Goal: Information Seeking & Learning: Find specific fact

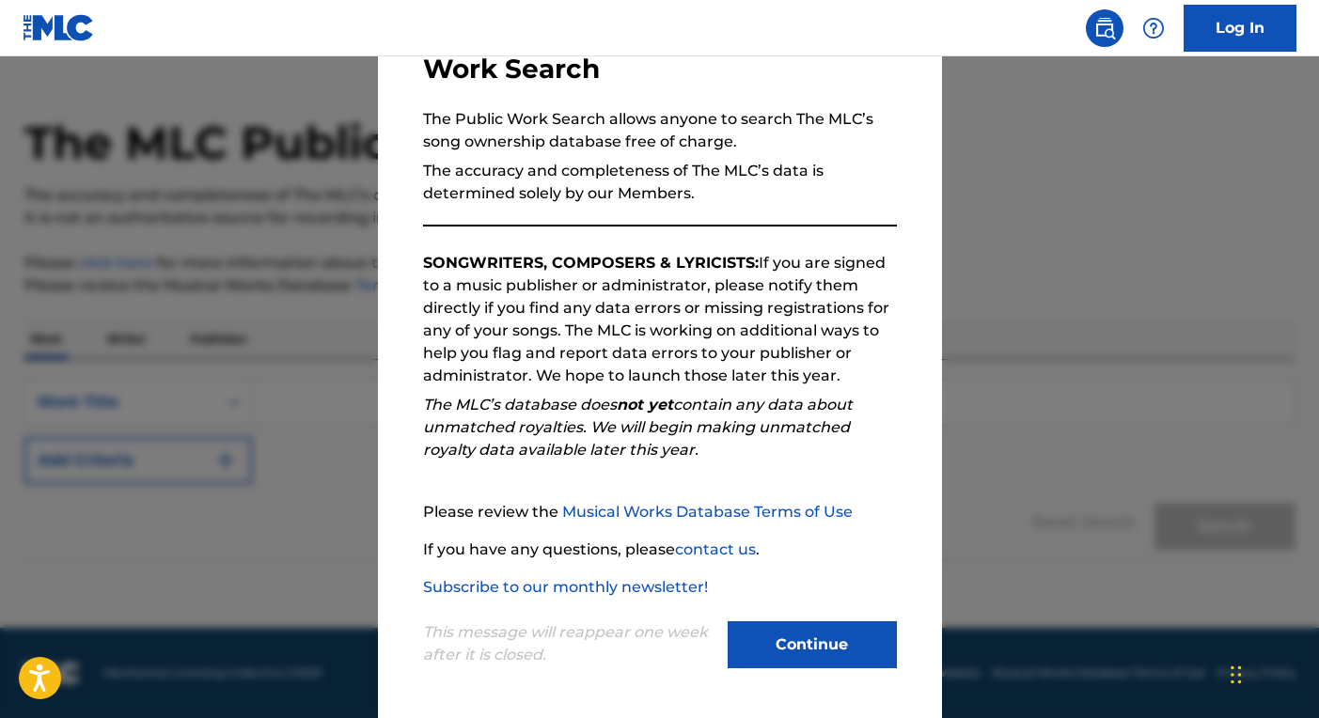
scroll to position [39, 0]
click at [817, 645] on button "Continue" at bounding box center [812, 645] width 169 height 47
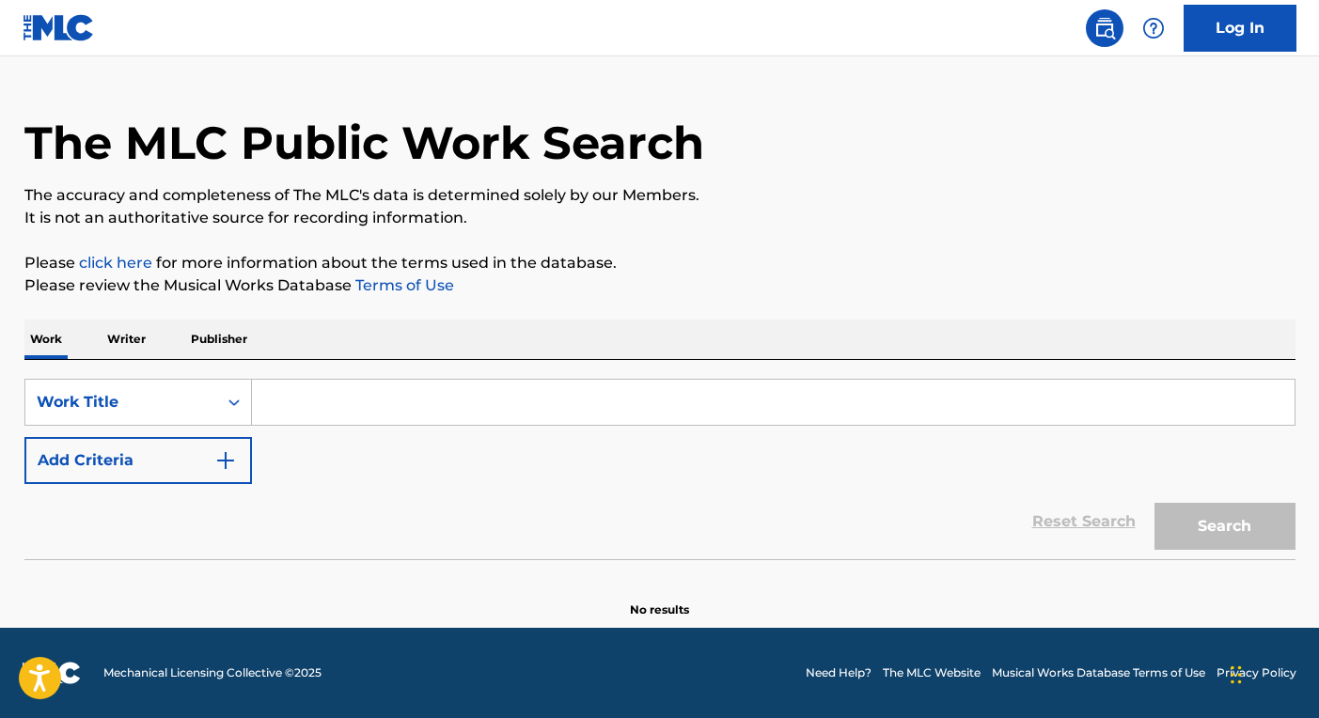
click at [302, 402] on input "Search Form" at bounding box center [773, 402] width 1043 height 45
click at [233, 466] on img "Search Form" at bounding box center [225, 461] width 23 height 23
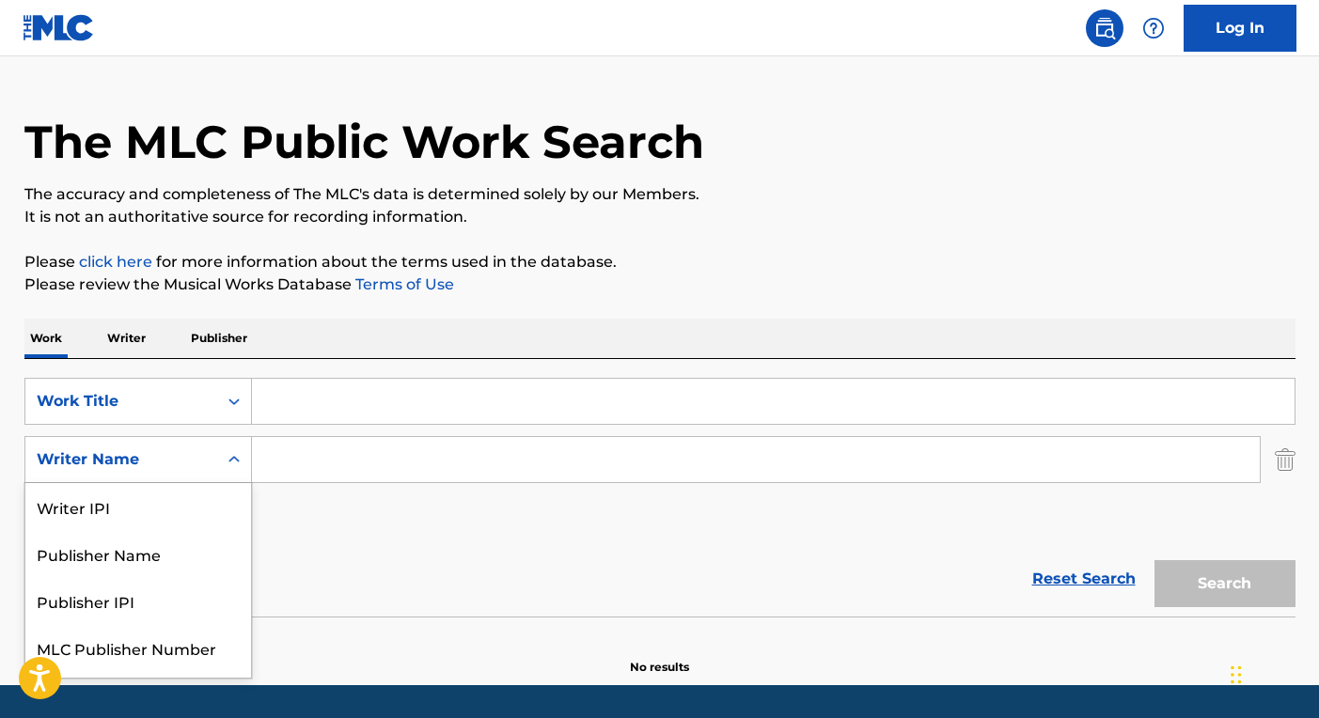
click at [233, 466] on icon "Search Form" at bounding box center [234, 459] width 19 height 19
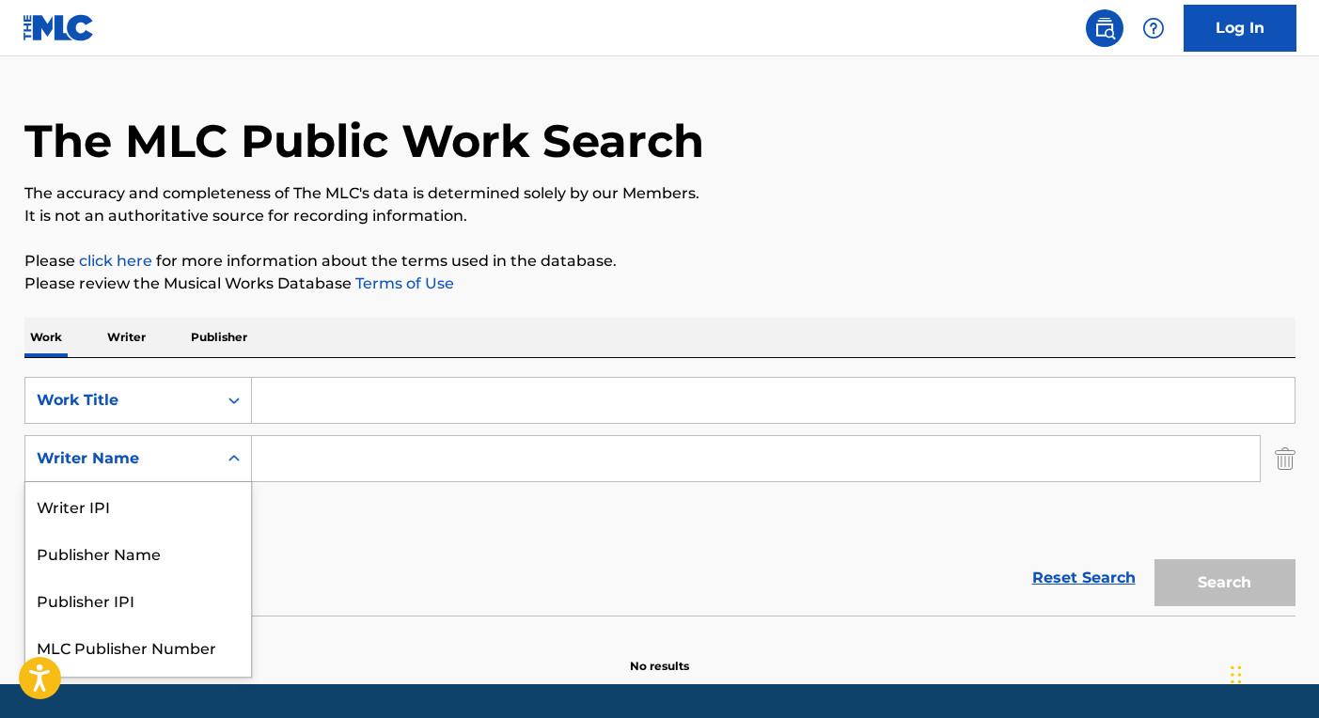
click at [232, 464] on icon "Search Form" at bounding box center [234, 459] width 19 height 19
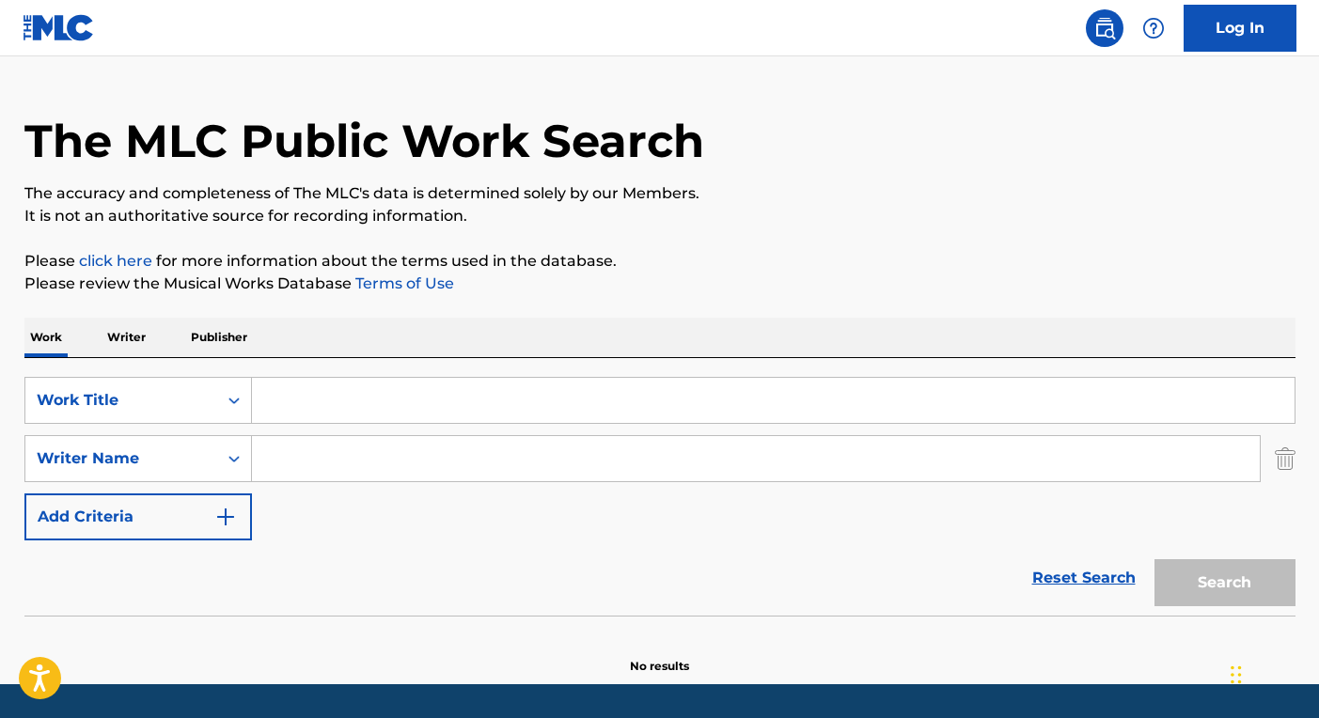
click at [310, 402] on input "Search Form" at bounding box center [773, 400] width 1043 height 45
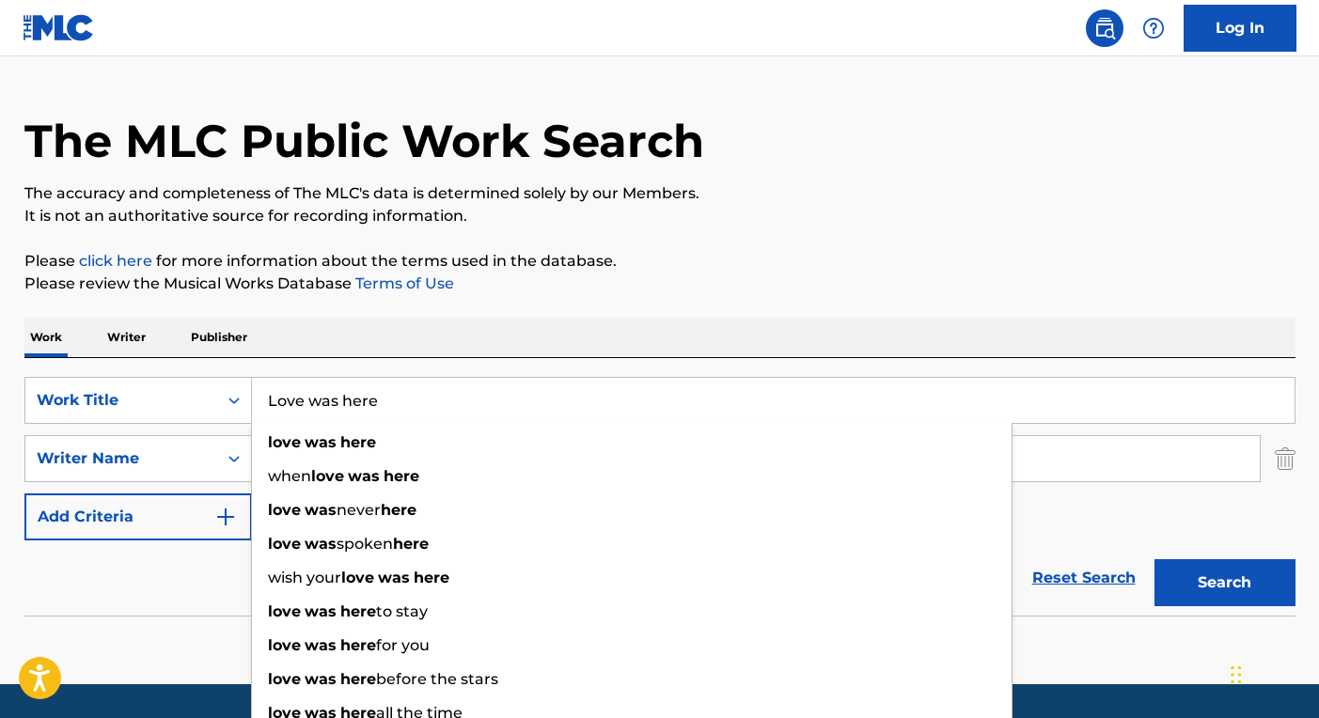
click at [1109, 406] on input "Love was here" at bounding box center [773, 400] width 1043 height 45
type input "Love was here"
click at [1080, 470] on input "Search Form" at bounding box center [756, 458] width 1008 height 45
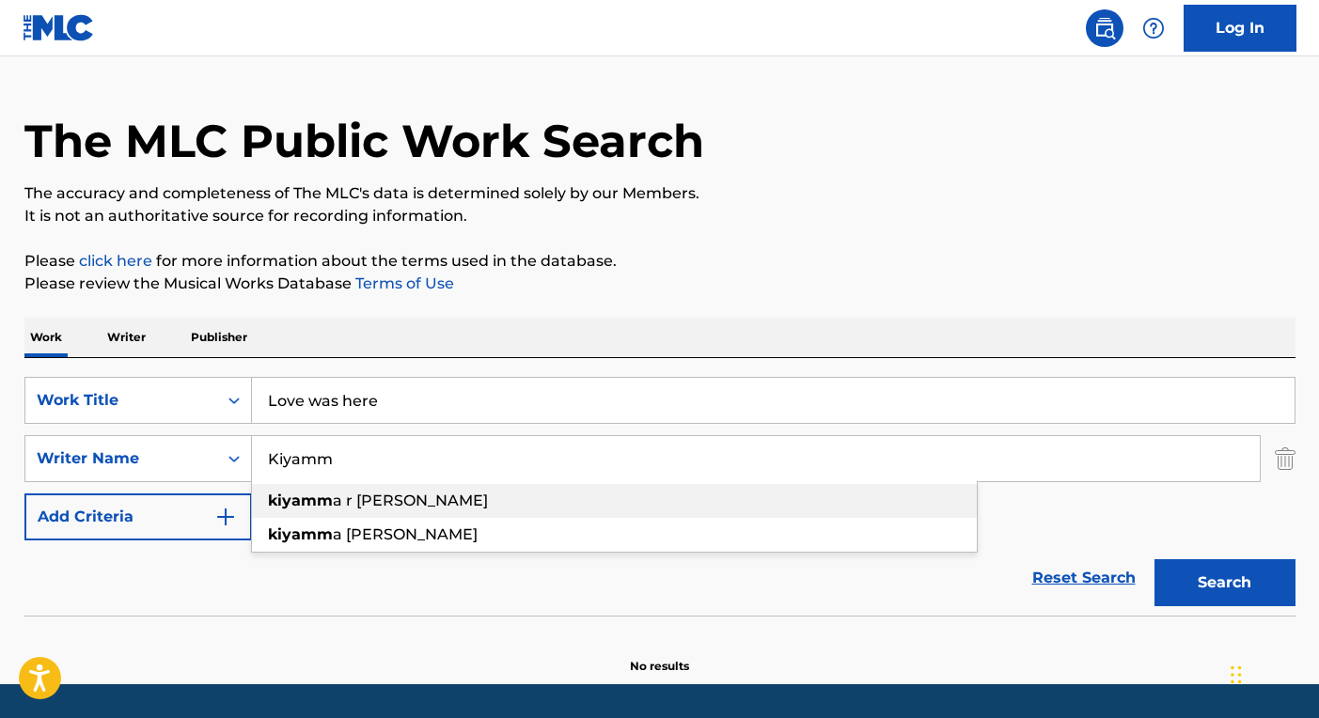
click at [365, 504] on span "a r [PERSON_NAME]" at bounding box center [410, 501] width 155 height 18
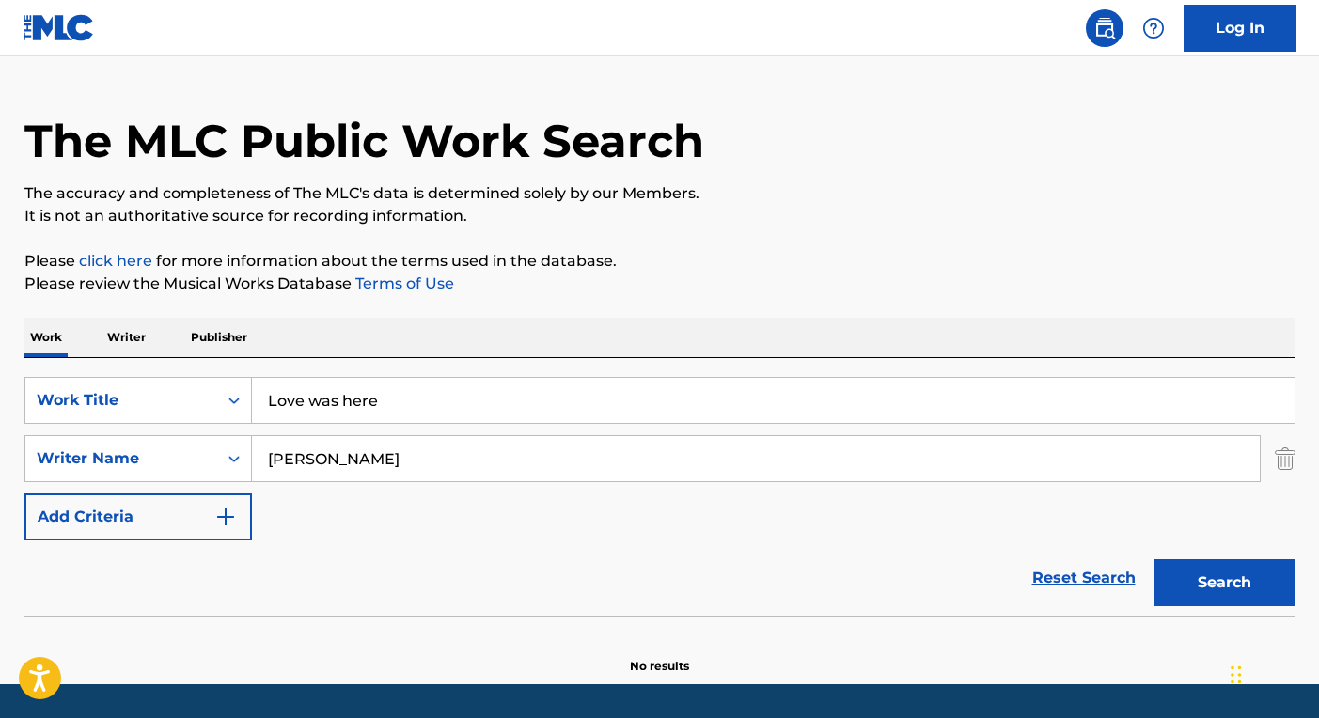
click at [353, 461] on input "[PERSON_NAME]" at bounding box center [756, 458] width 1008 height 45
click at [349, 512] on div "[PERSON_NAME]" at bounding box center [614, 501] width 725 height 34
click at [1204, 592] on button "Search" at bounding box center [1225, 583] width 141 height 47
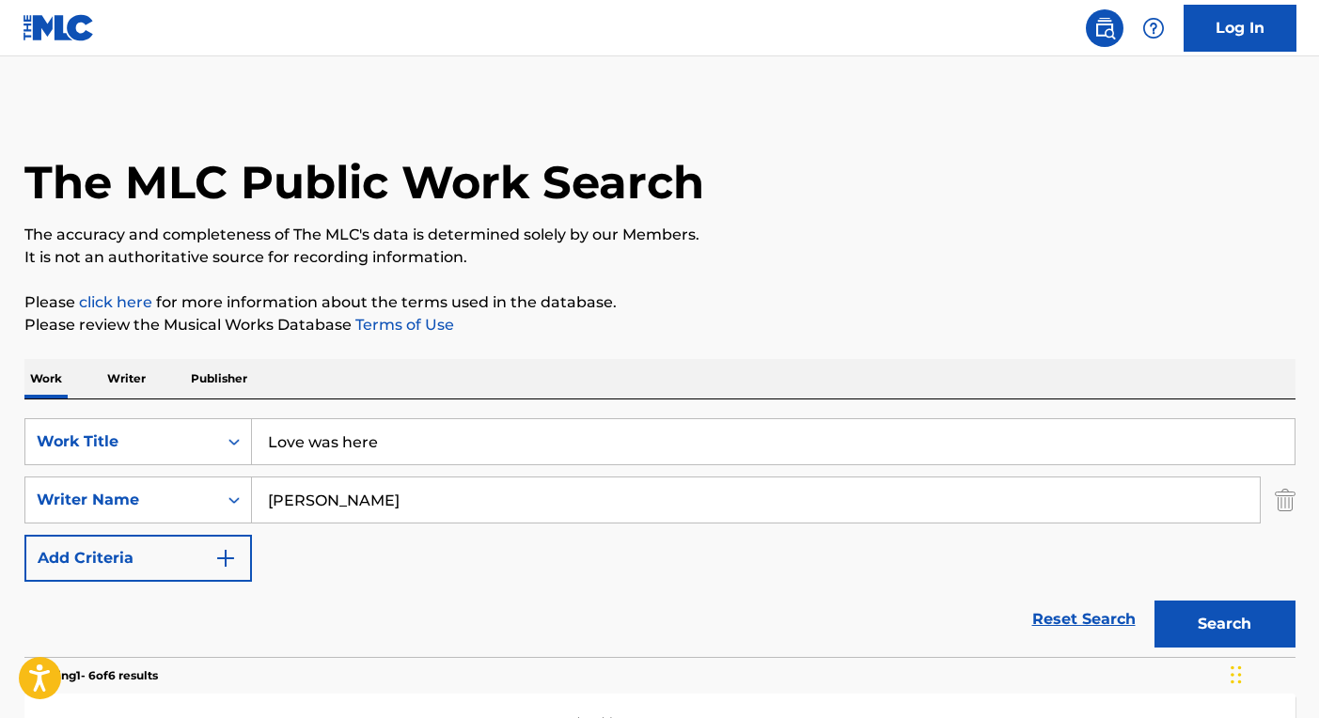
scroll to position [0, 0]
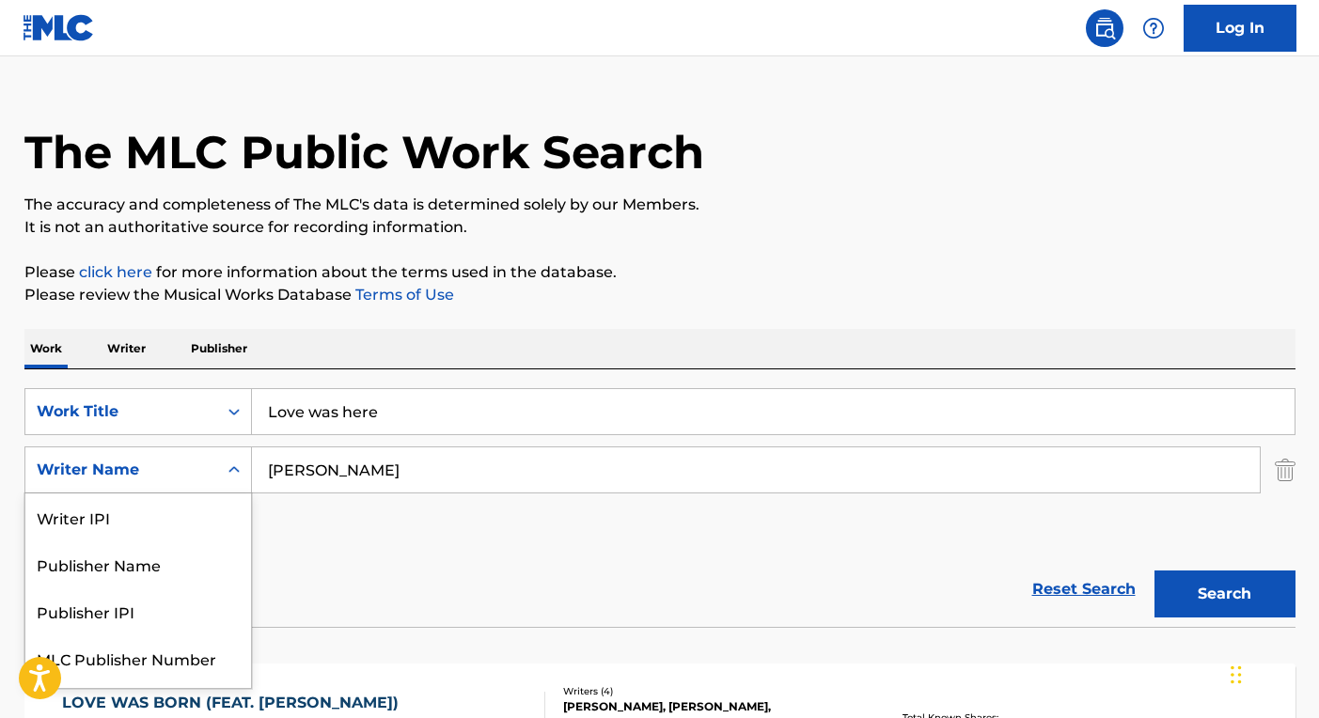
click at [230, 494] on div "Writer Name selected, 5 of 5. 5 results available. Use Up and Down to choose op…" at bounding box center [138, 470] width 228 height 47
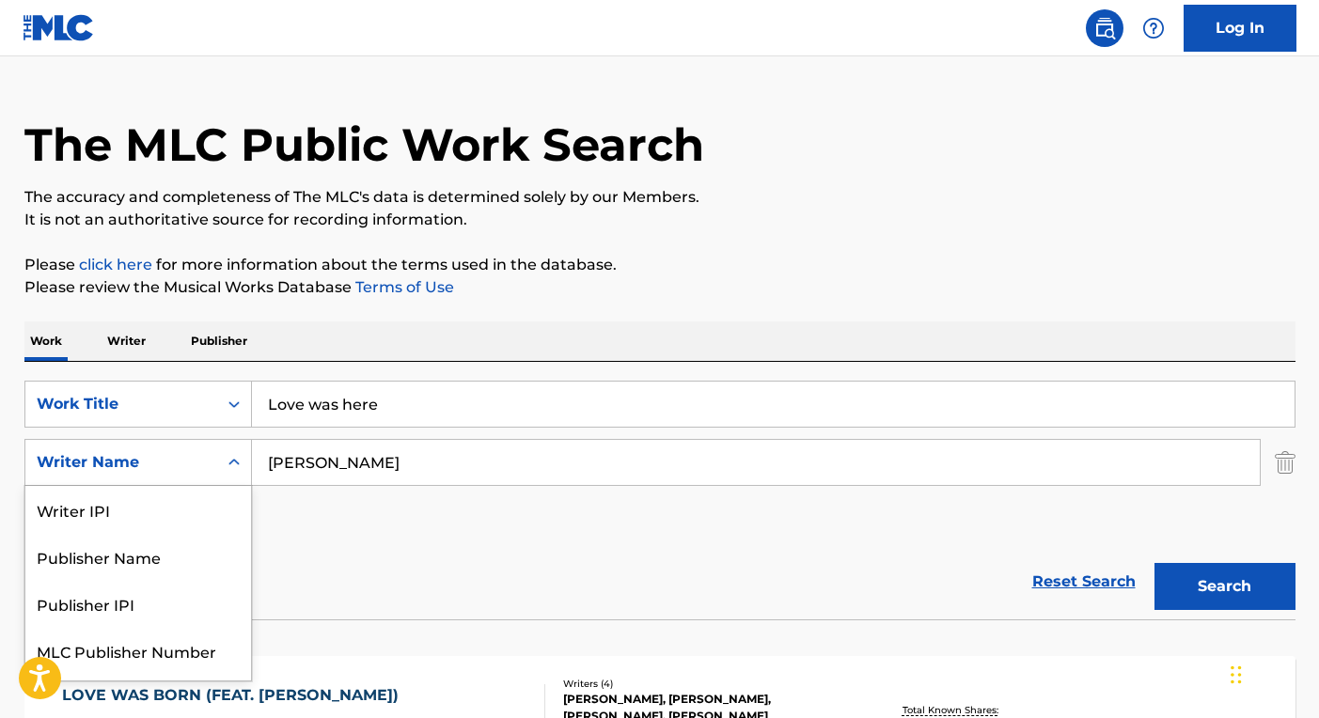
scroll to position [41, 0]
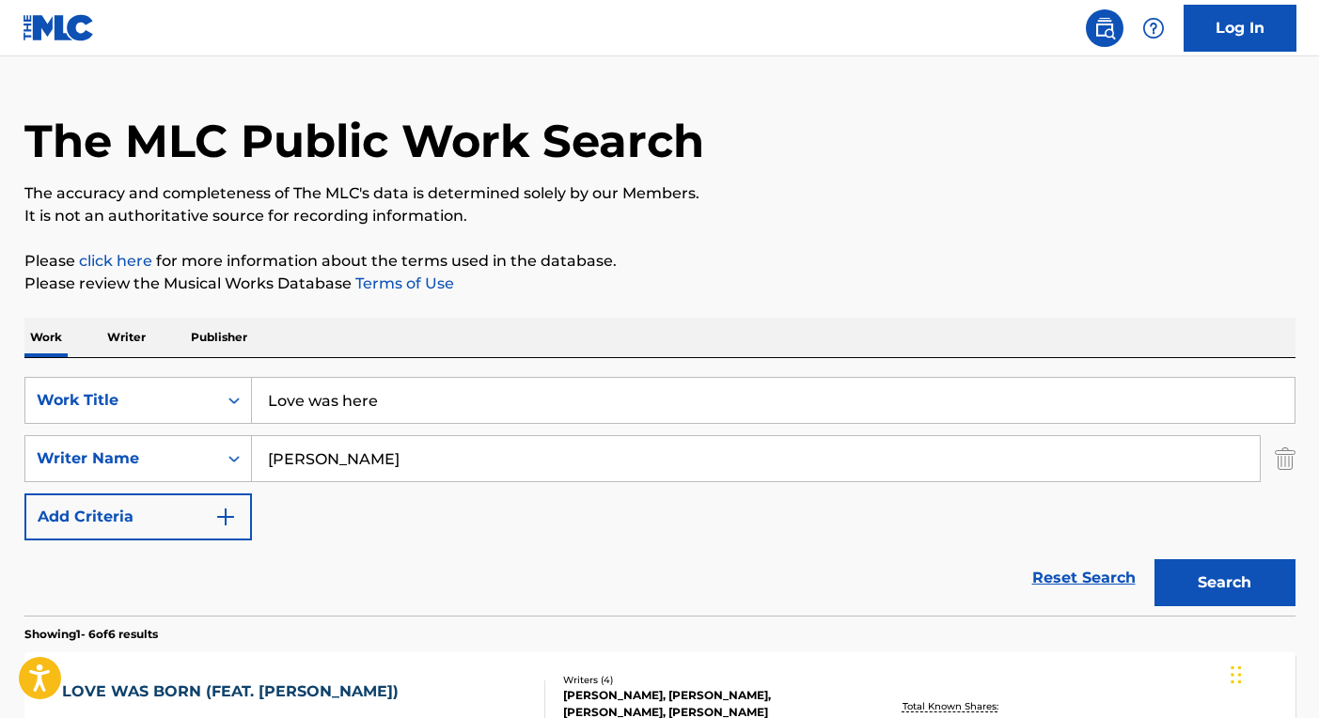
click at [332, 527] on div "SearchWithCriteria727da674-932d-43b4-91b6-a3555689354e Work Title Love was here…" at bounding box center [659, 459] width 1271 height 164
click at [221, 513] on img "Search Form" at bounding box center [225, 517] width 23 height 23
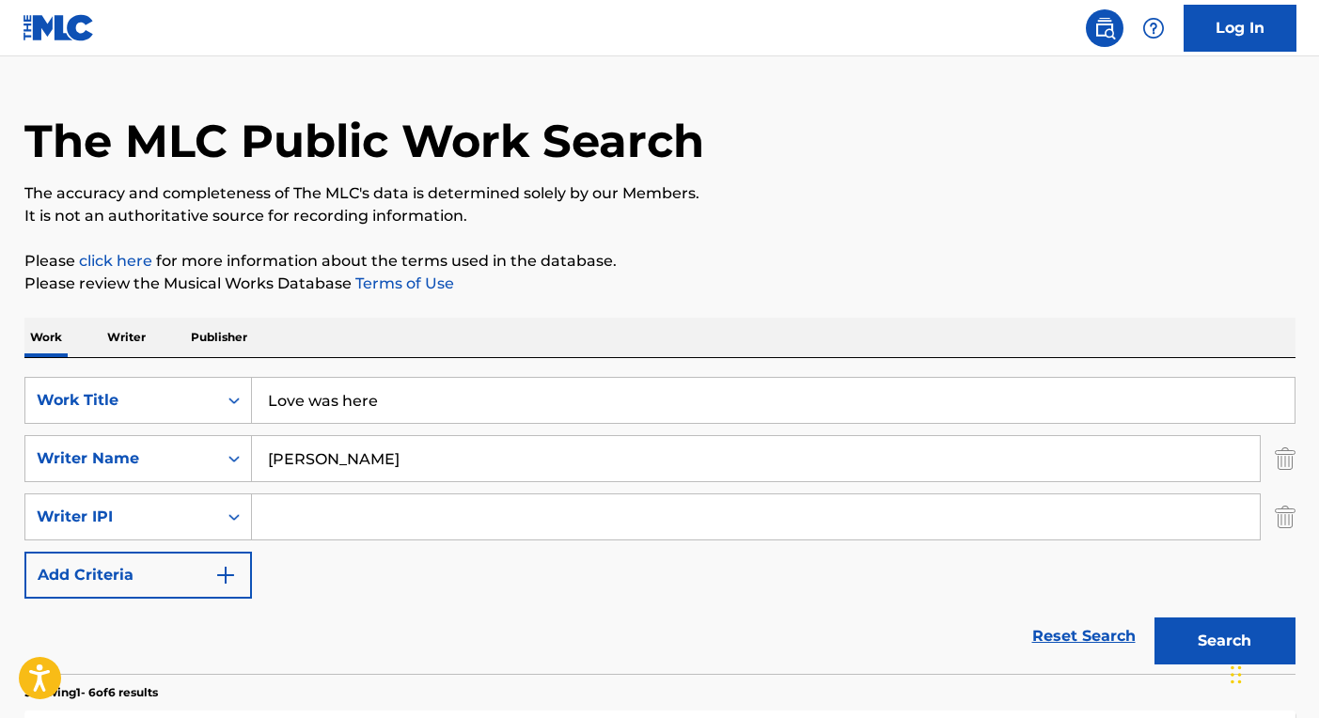
click at [223, 583] on img "Search Form" at bounding box center [225, 575] width 23 height 23
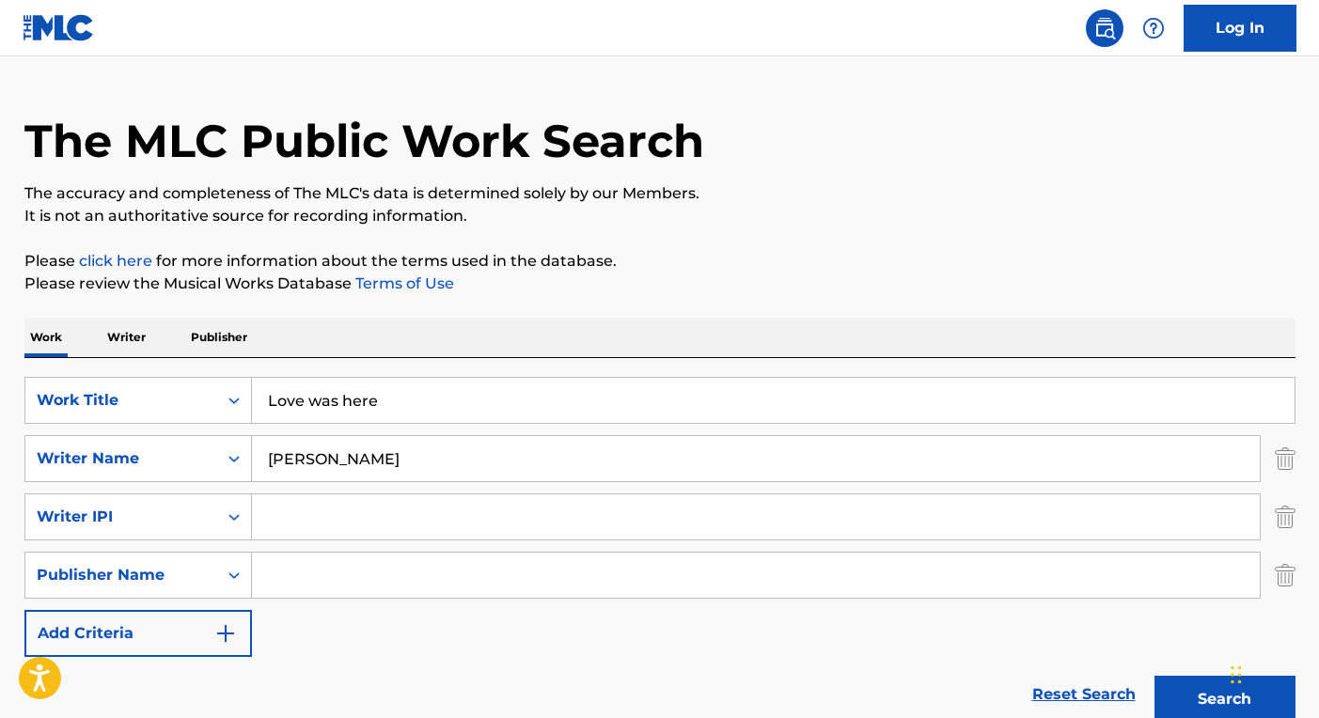
click at [222, 636] on img "Search Form" at bounding box center [225, 634] width 23 height 23
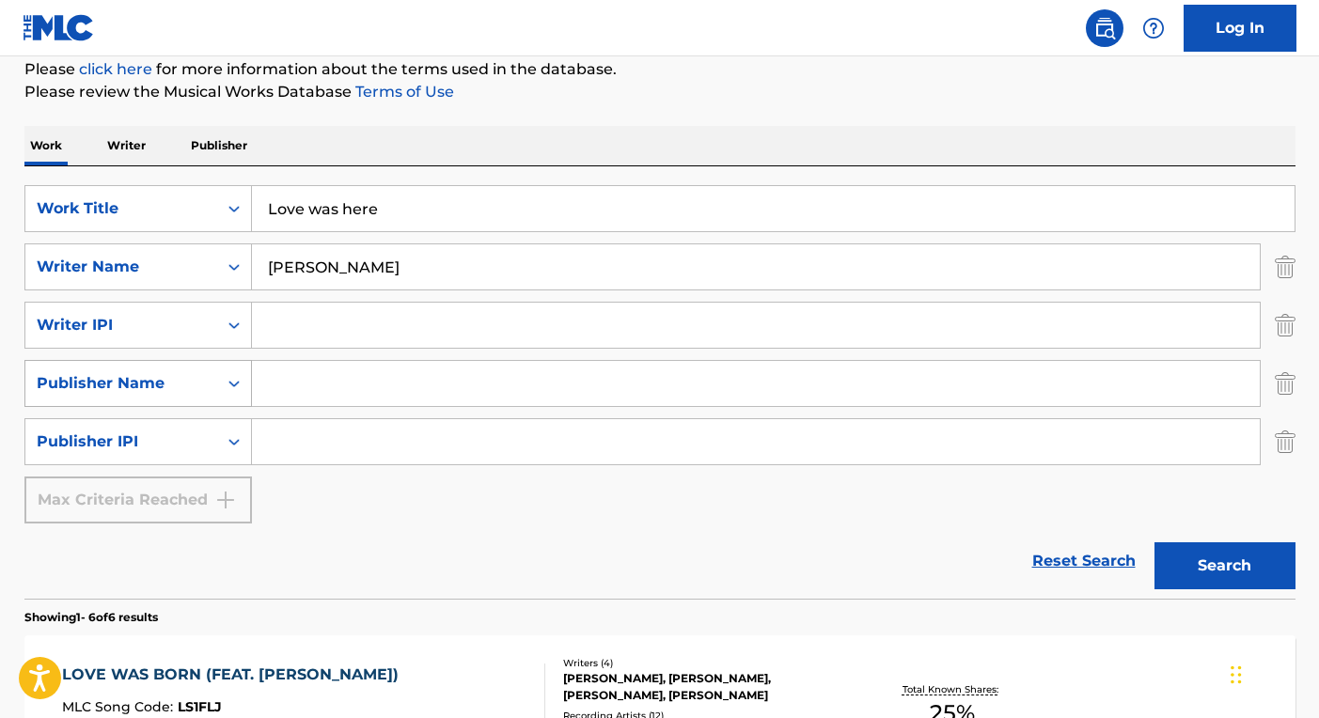
scroll to position [237, 0]
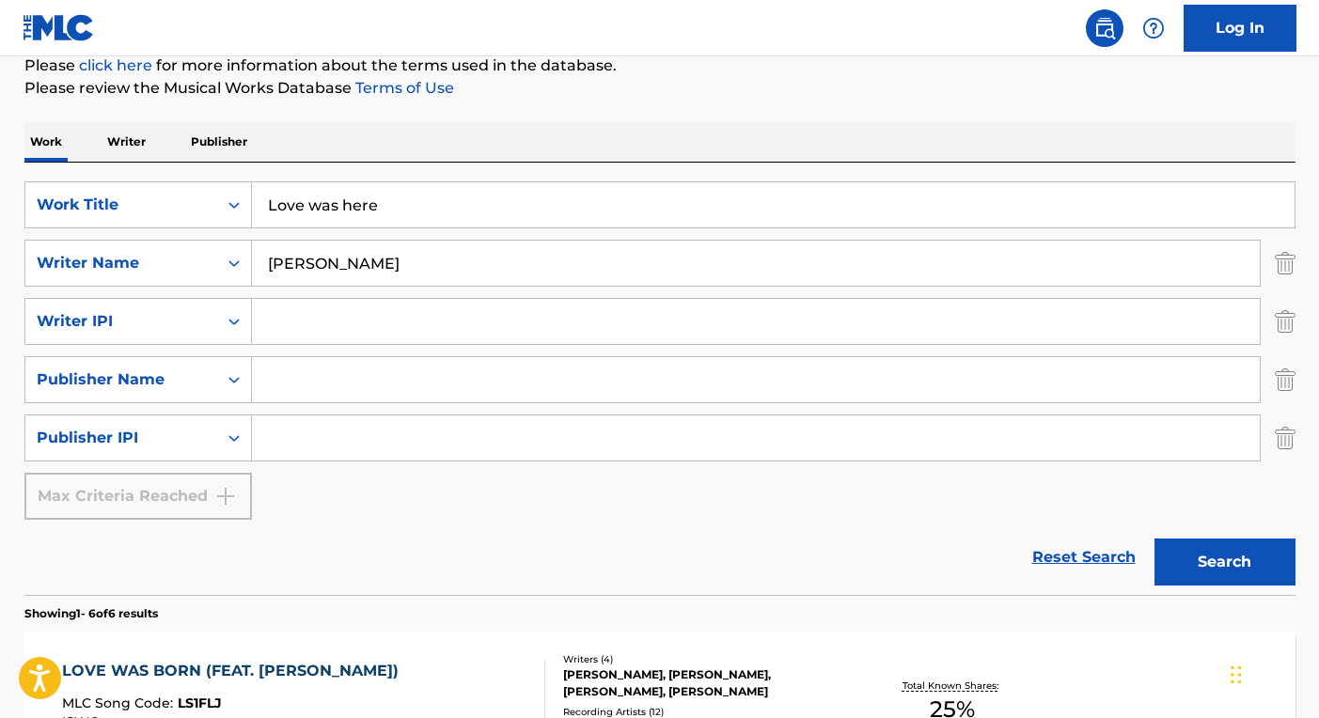
click at [1282, 442] on img "Search Form" at bounding box center [1285, 438] width 21 height 47
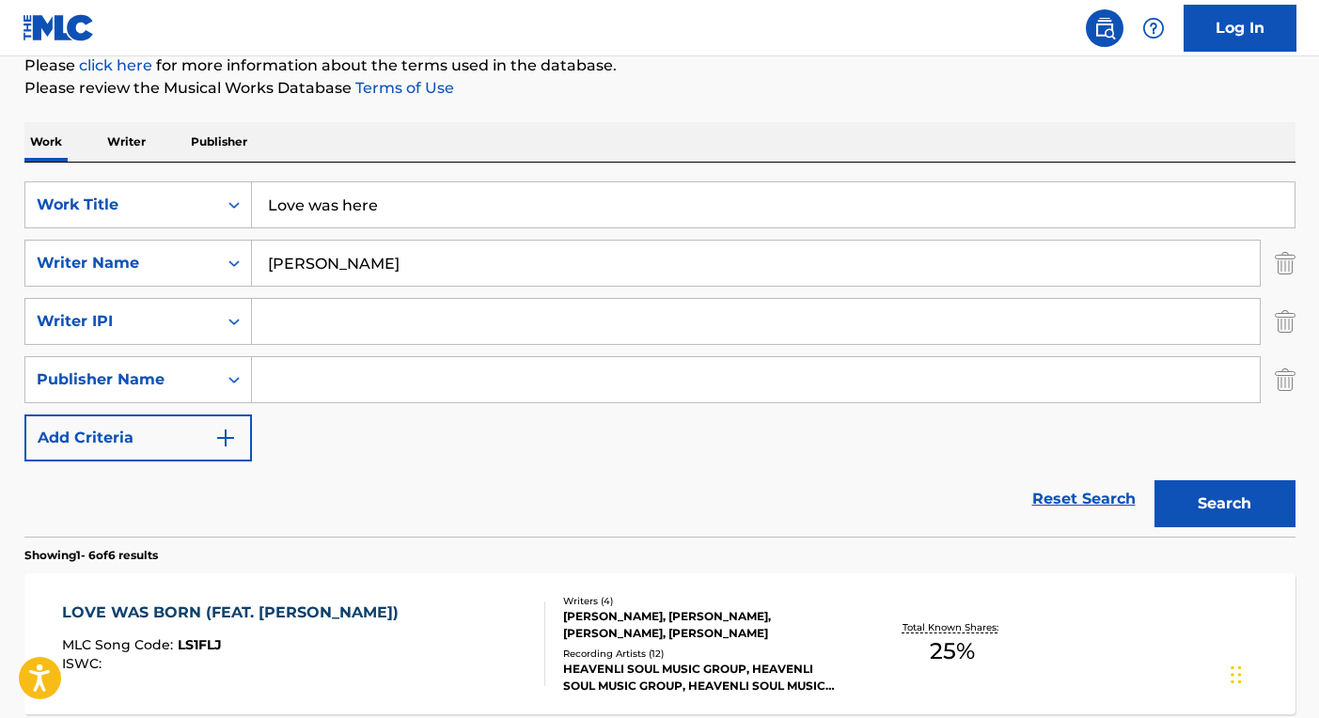
click at [1284, 387] on img "Search Form" at bounding box center [1285, 379] width 21 height 47
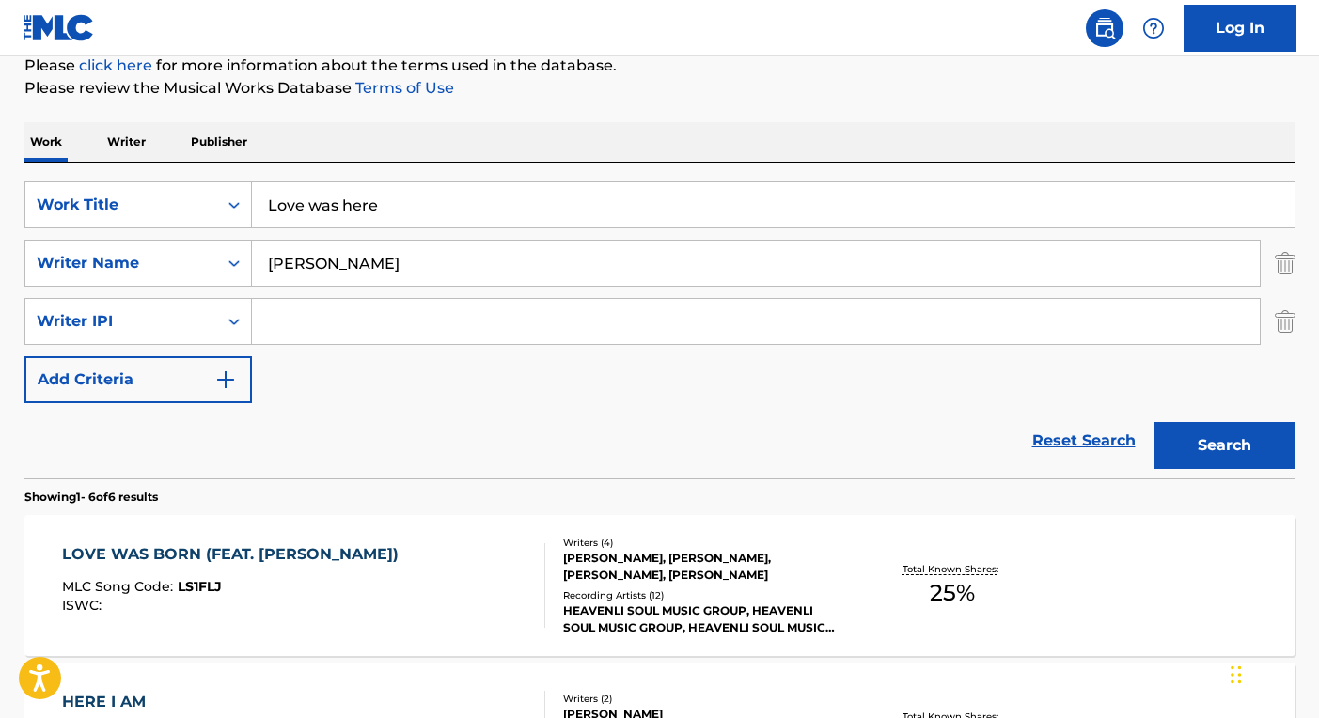
click at [1286, 319] on img "Search Form" at bounding box center [1285, 321] width 21 height 47
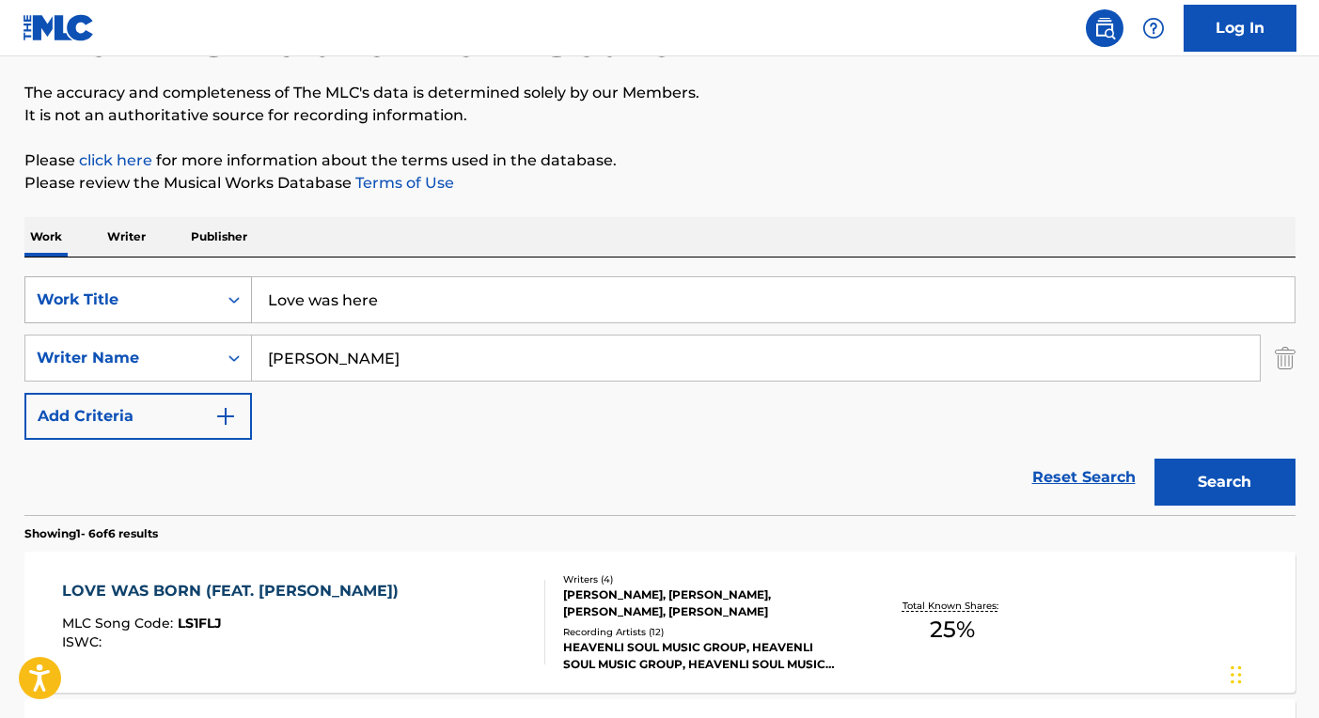
scroll to position [164, 0]
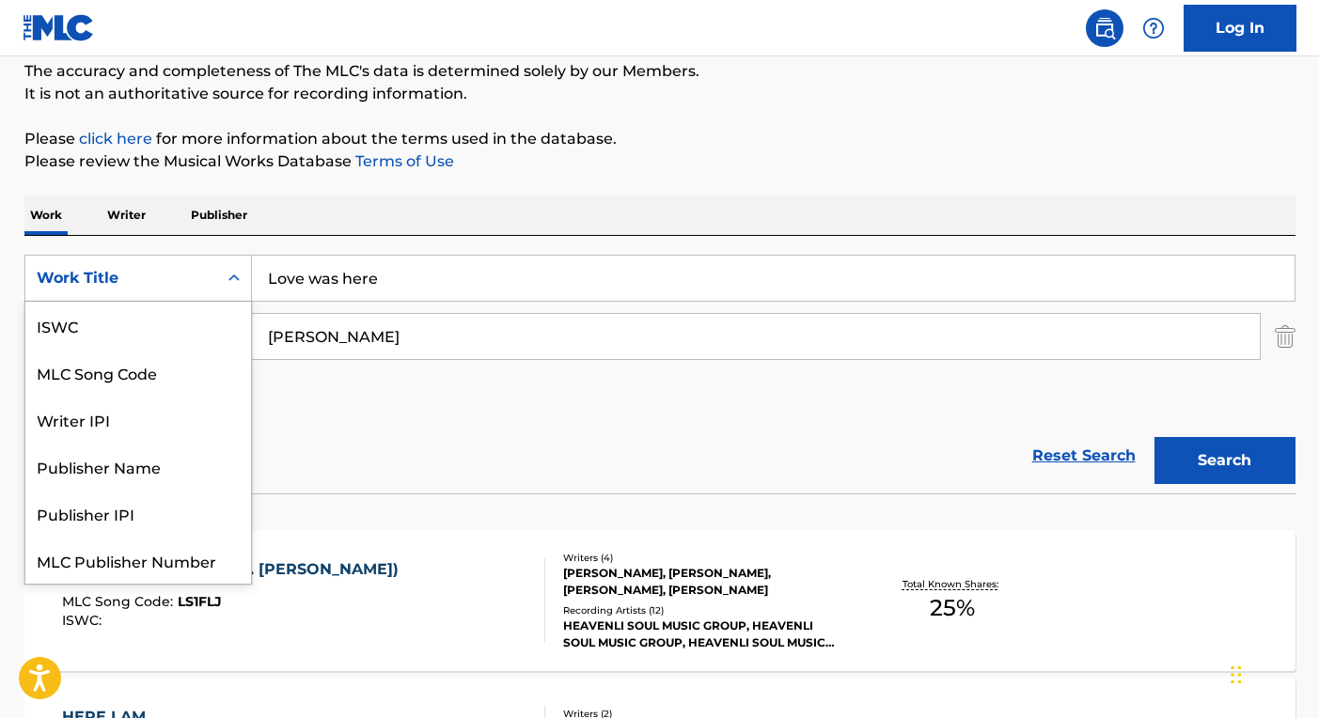
click at [235, 281] on icon "Search Form" at bounding box center [234, 278] width 19 height 19
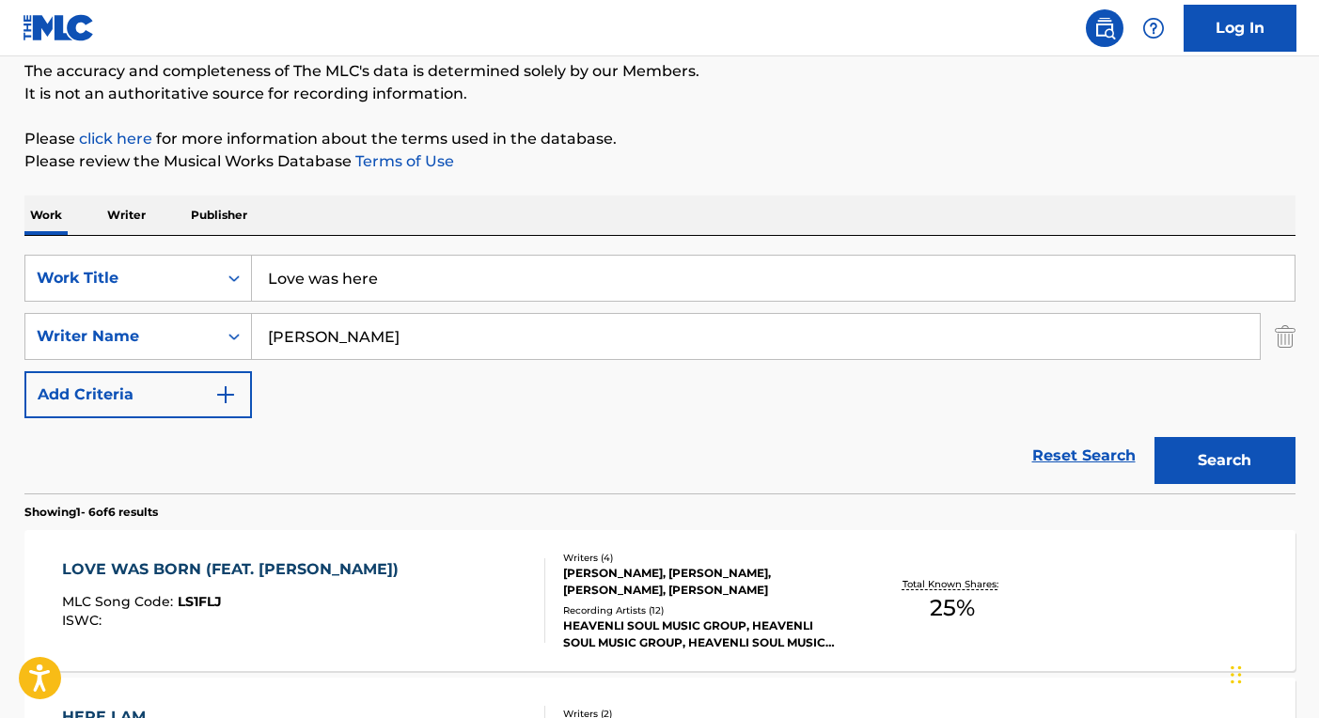
click at [238, 280] on icon "Search Form" at bounding box center [234, 278] width 19 height 19
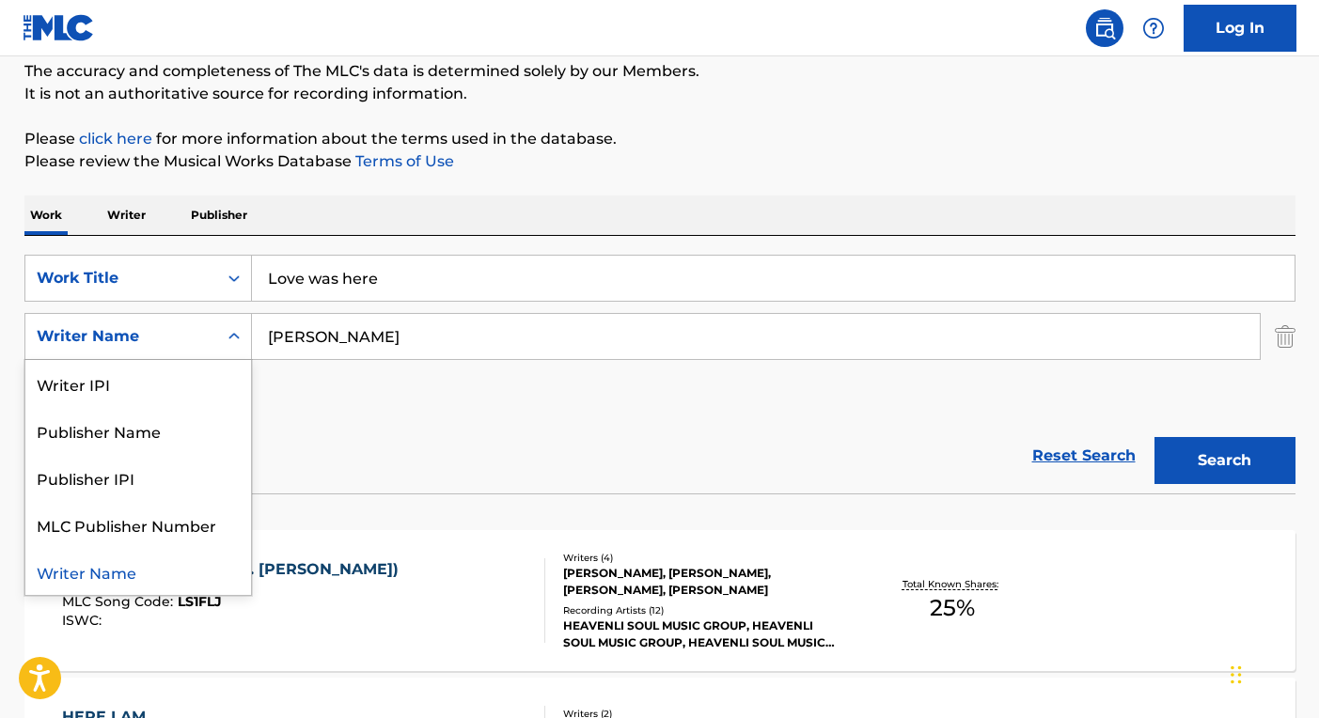
click at [236, 336] on icon "Search Form" at bounding box center [234, 336] width 11 height 7
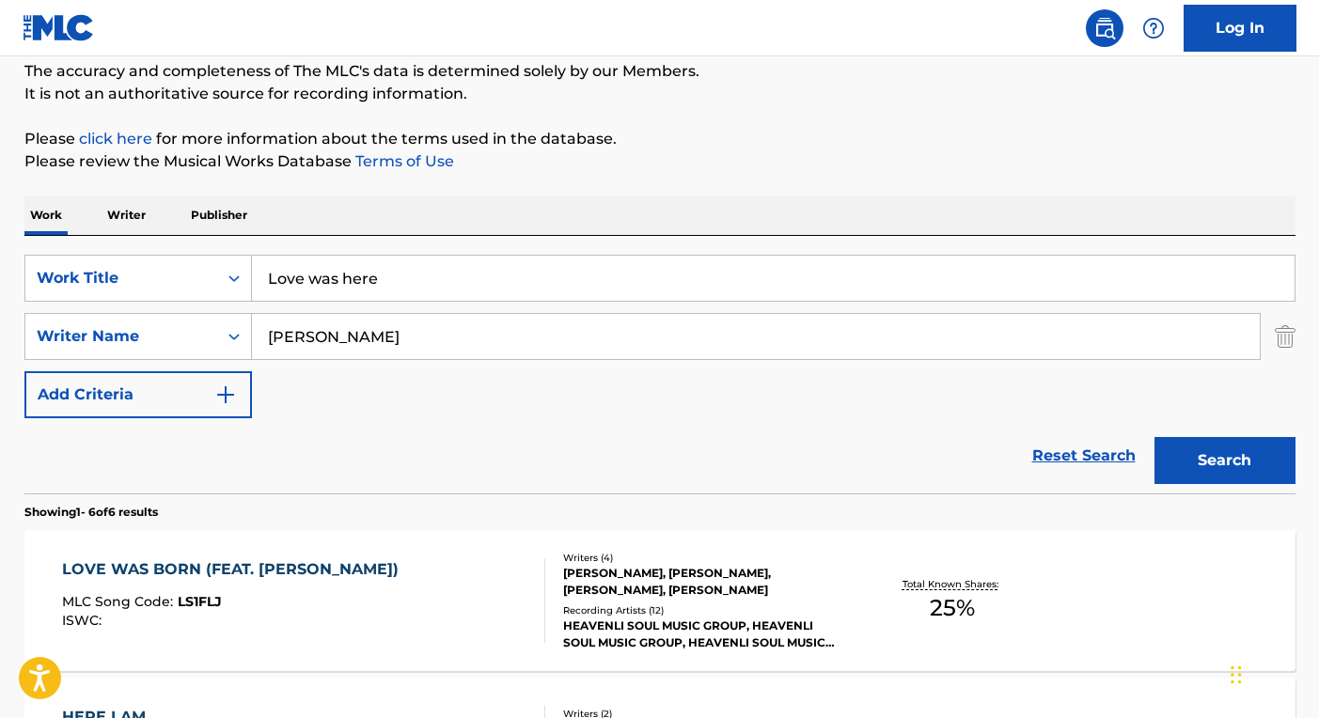
click at [236, 336] on icon "Search Form" at bounding box center [234, 337] width 11 height 7
click at [237, 276] on icon "Search Form" at bounding box center [234, 278] width 19 height 19
click at [434, 338] on input "[PERSON_NAME]" at bounding box center [756, 336] width 1008 height 45
drag, startPoint x: 434, startPoint y: 338, endPoint x: 253, endPoint y: 323, distance: 181.1
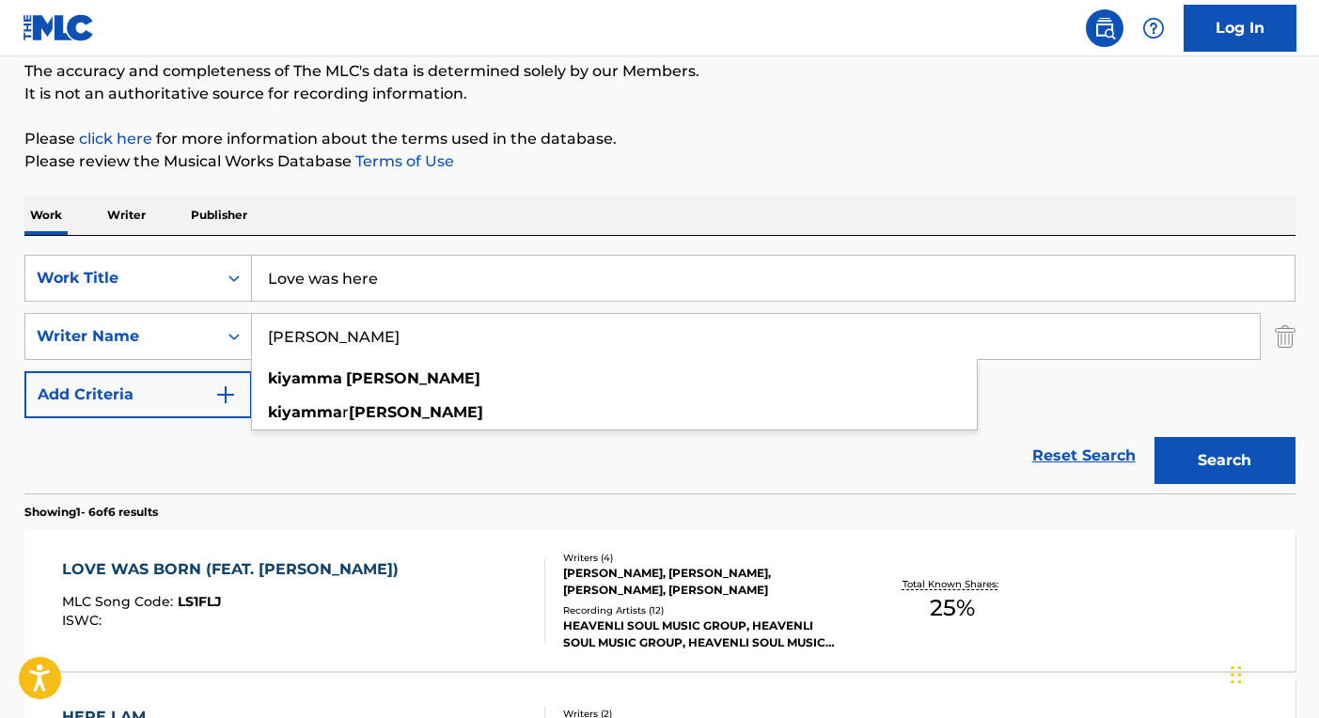
click at [253, 323] on input "[PERSON_NAME]" at bounding box center [756, 336] width 1008 height 45
click at [1234, 465] on button "Search" at bounding box center [1225, 460] width 141 height 47
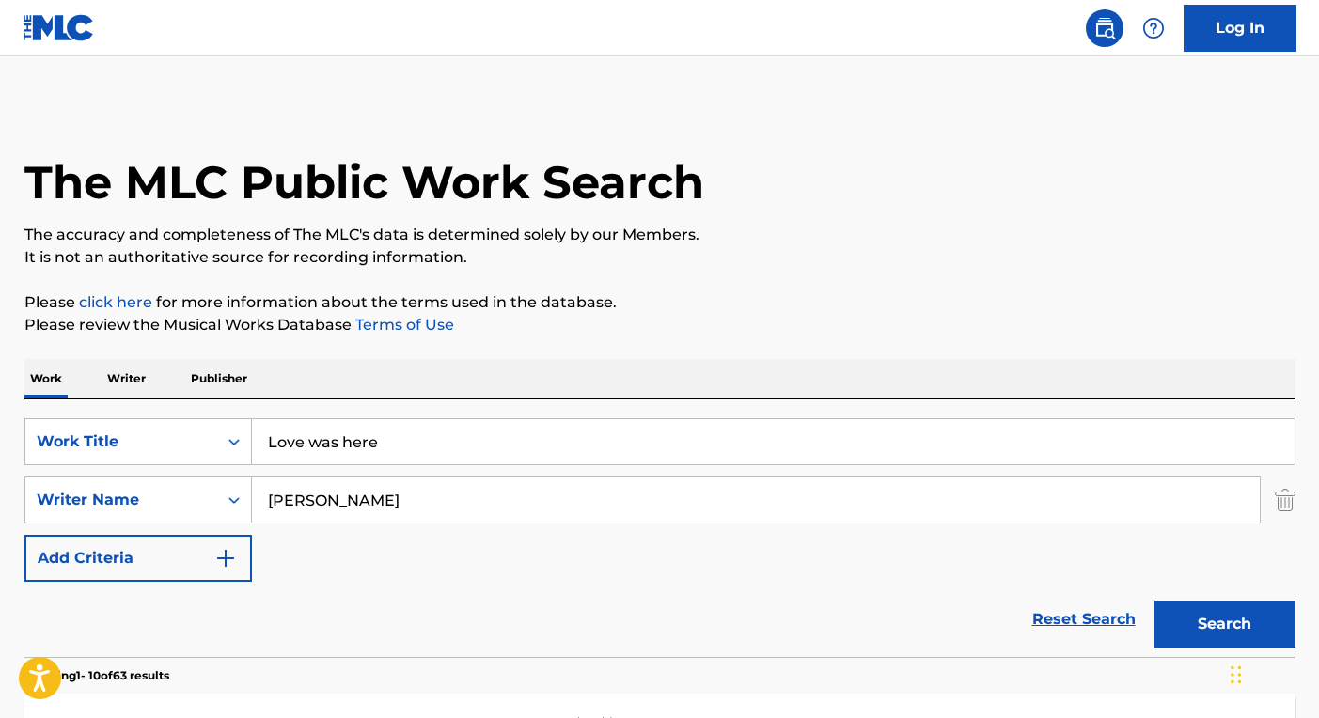
scroll to position [0, 0]
click at [343, 503] on input "[PERSON_NAME]" at bounding box center [756, 500] width 1008 height 45
type input "u"
click at [1207, 623] on button "Search" at bounding box center [1225, 624] width 141 height 47
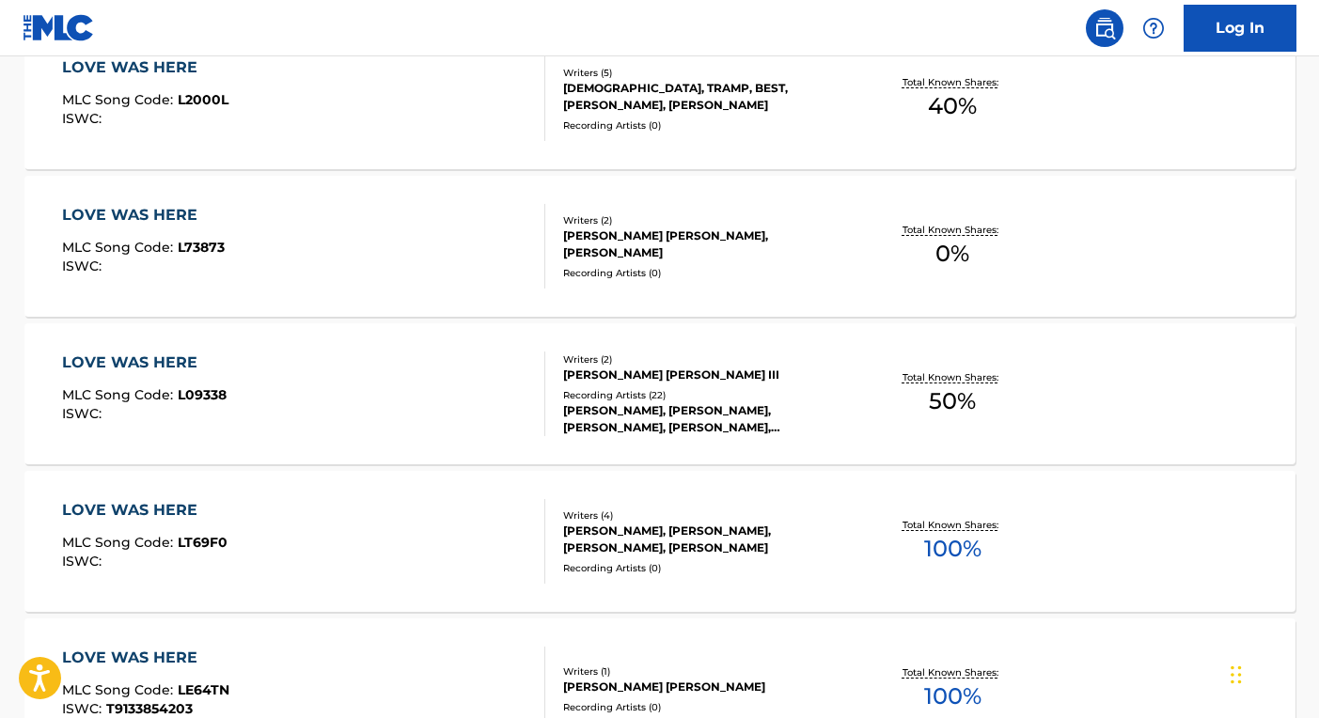
scroll to position [962, 0]
click at [624, 382] on div "[PERSON_NAME] [PERSON_NAME] III" at bounding box center [705, 374] width 284 height 17
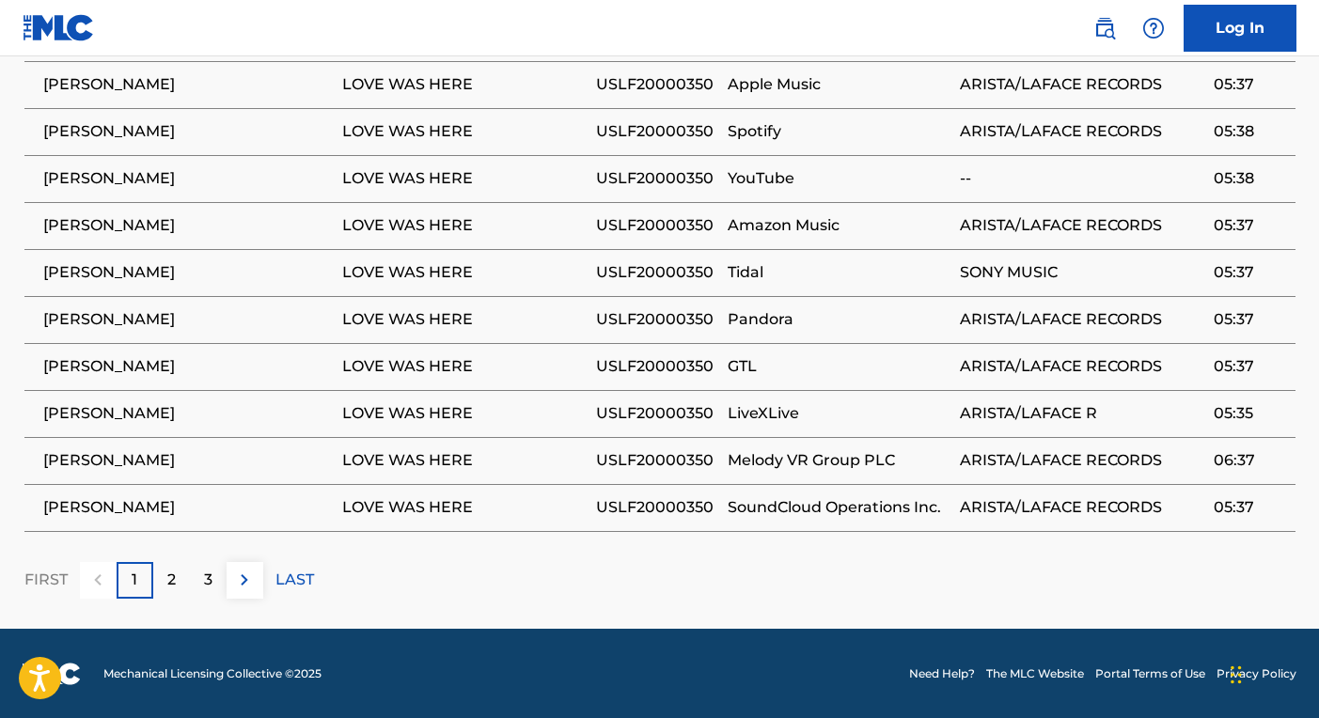
scroll to position [1201, 0]
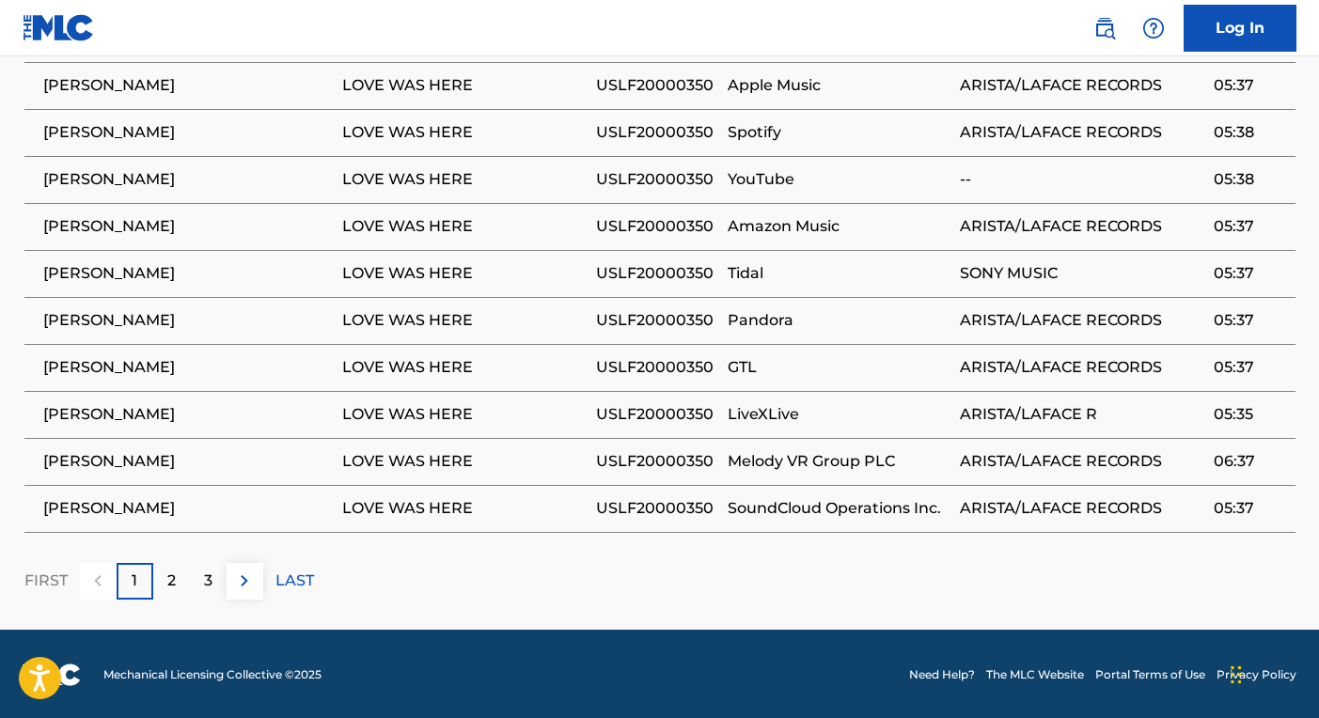
click at [242, 575] on img at bounding box center [244, 581] width 23 height 23
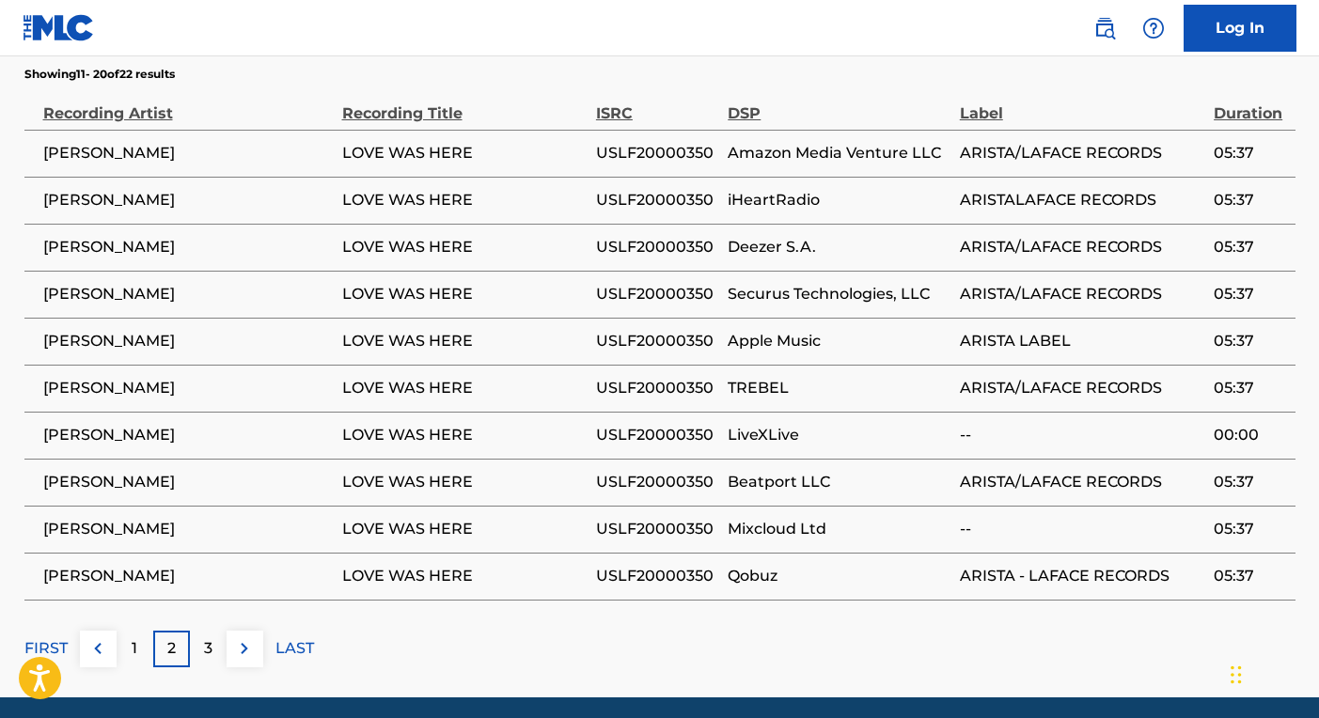
scroll to position [1134, 0]
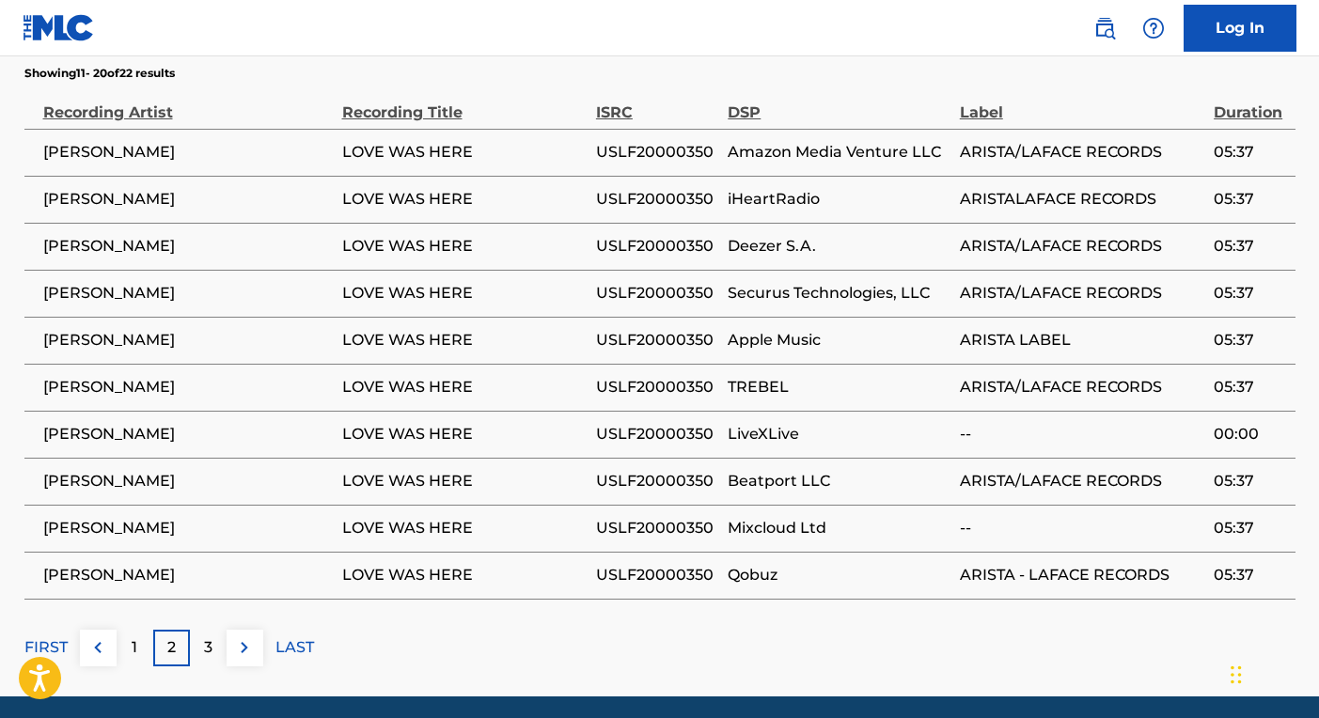
click at [204, 644] on p "3" at bounding box center [208, 648] width 8 height 23
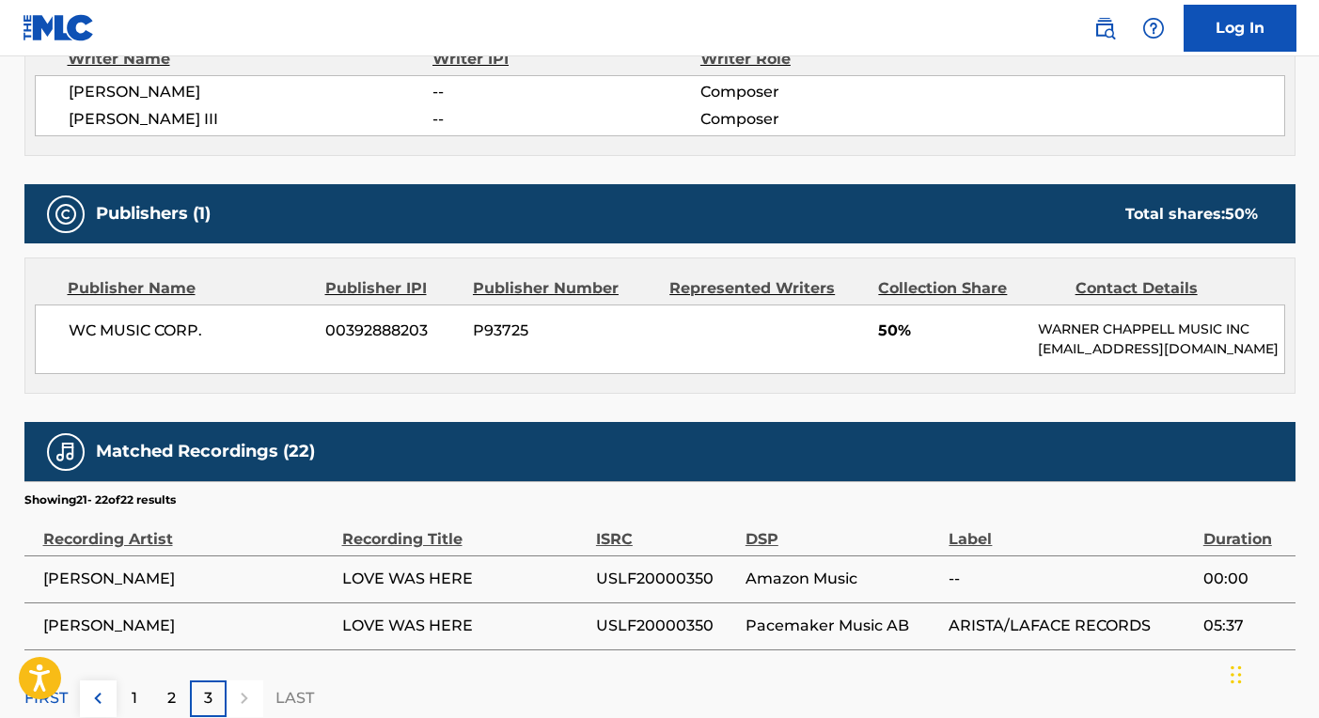
click at [132, 693] on p "1" at bounding box center [135, 698] width 6 height 23
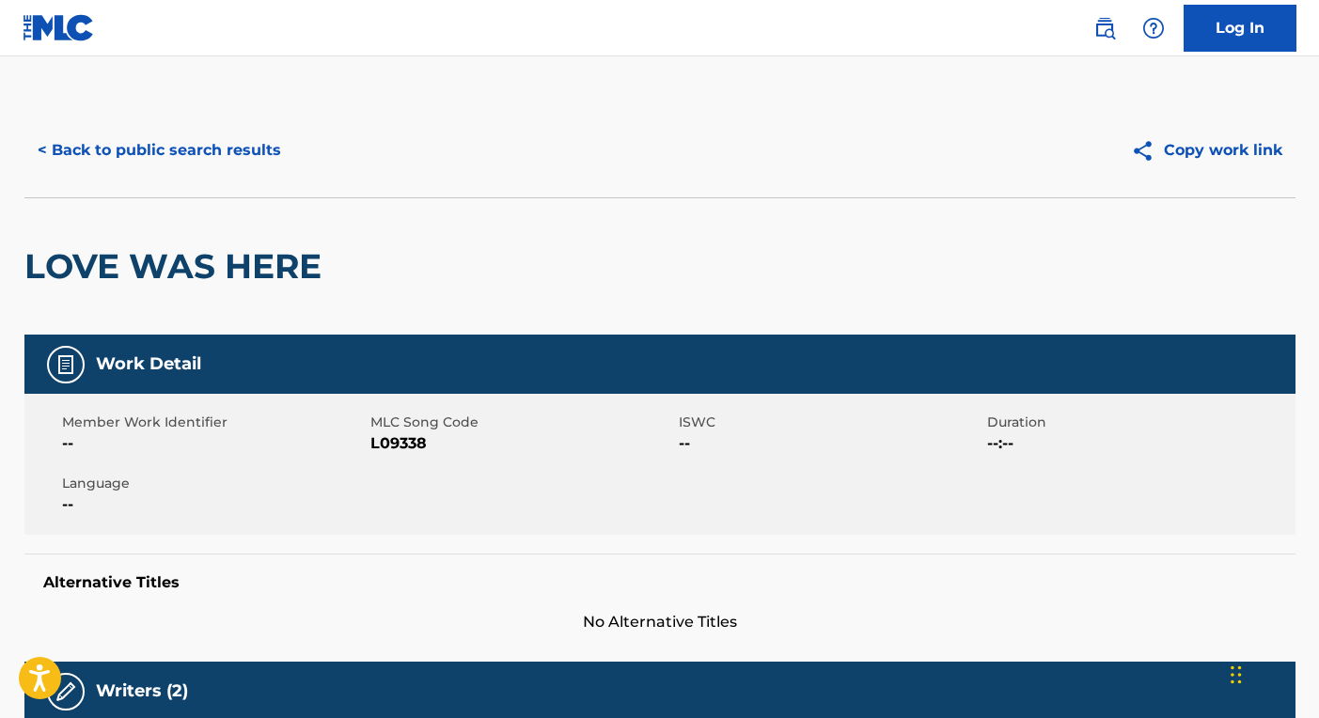
scroll to position [0, 0]
click at [1239, 29] on link "Log In" at bounding box center [1240, 28] width 113 height 47
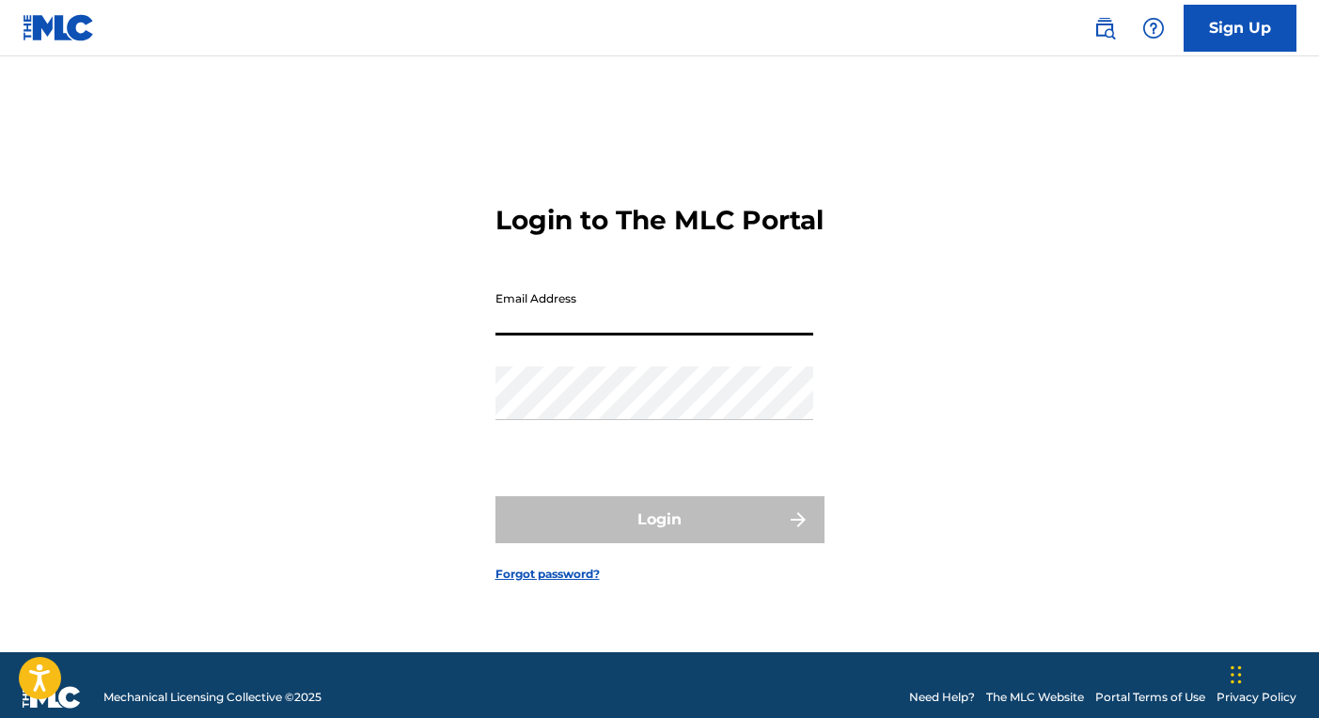
type input "[EMAIL_ADDRESS][DOMAIN_NAME]"
click at [659, 536] on button "Login" at bounding box center [660, 520] width 329 height 47
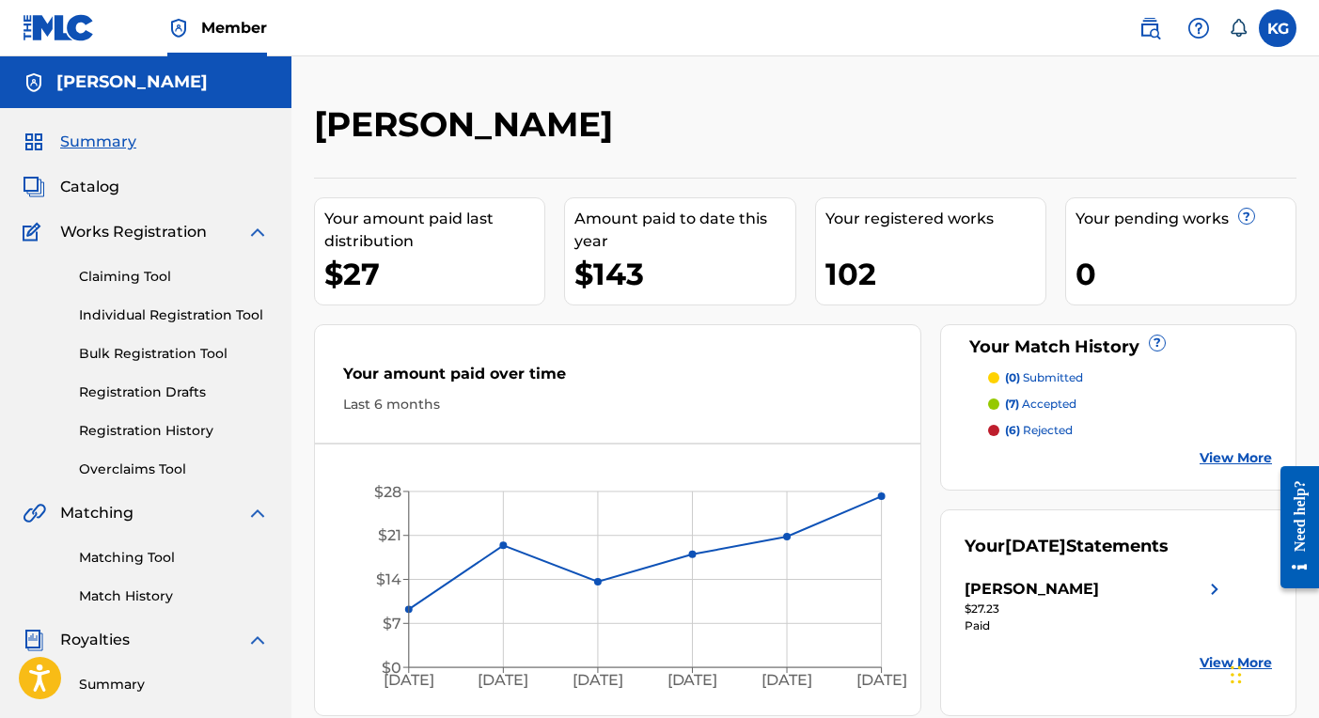
click at [1151, 34] on img at bounding box center [1150, 28] width 23 height 23
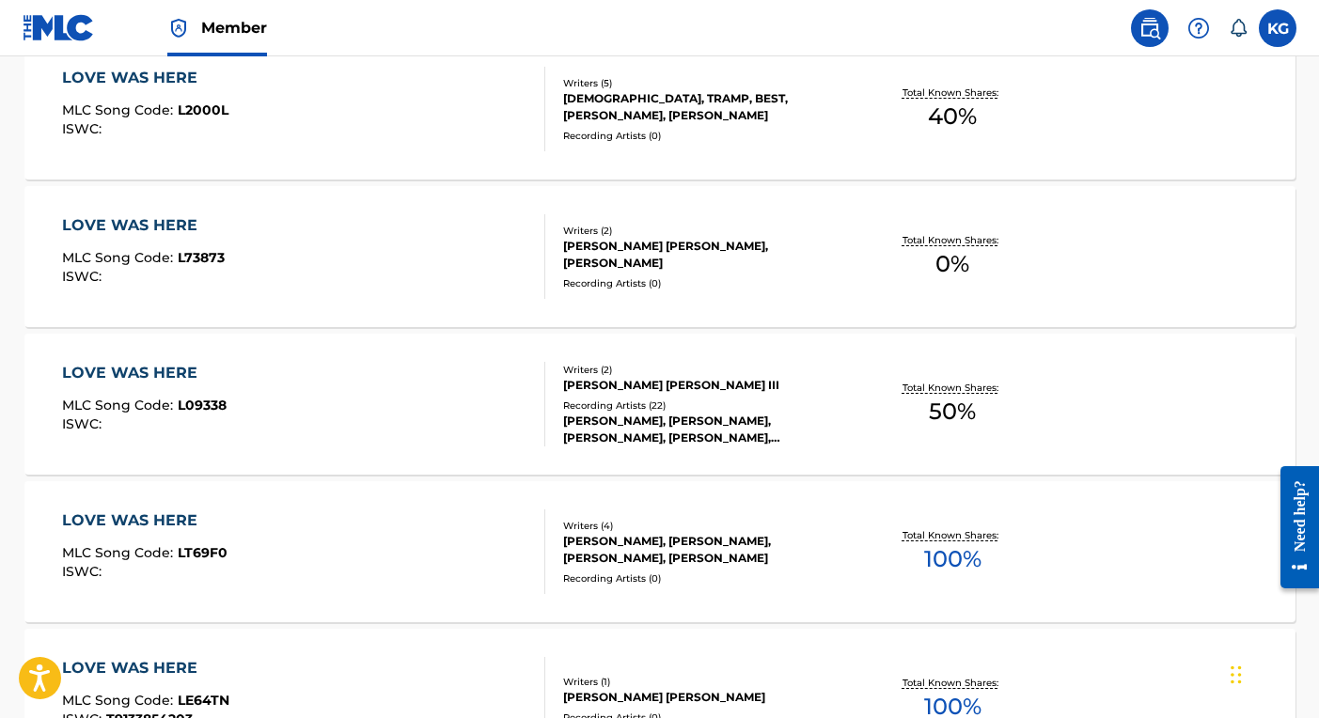
scroll to position [951, 0]
click at [951, 420] on span "50 %" at bounding box center [952, 412] width 47 height 34
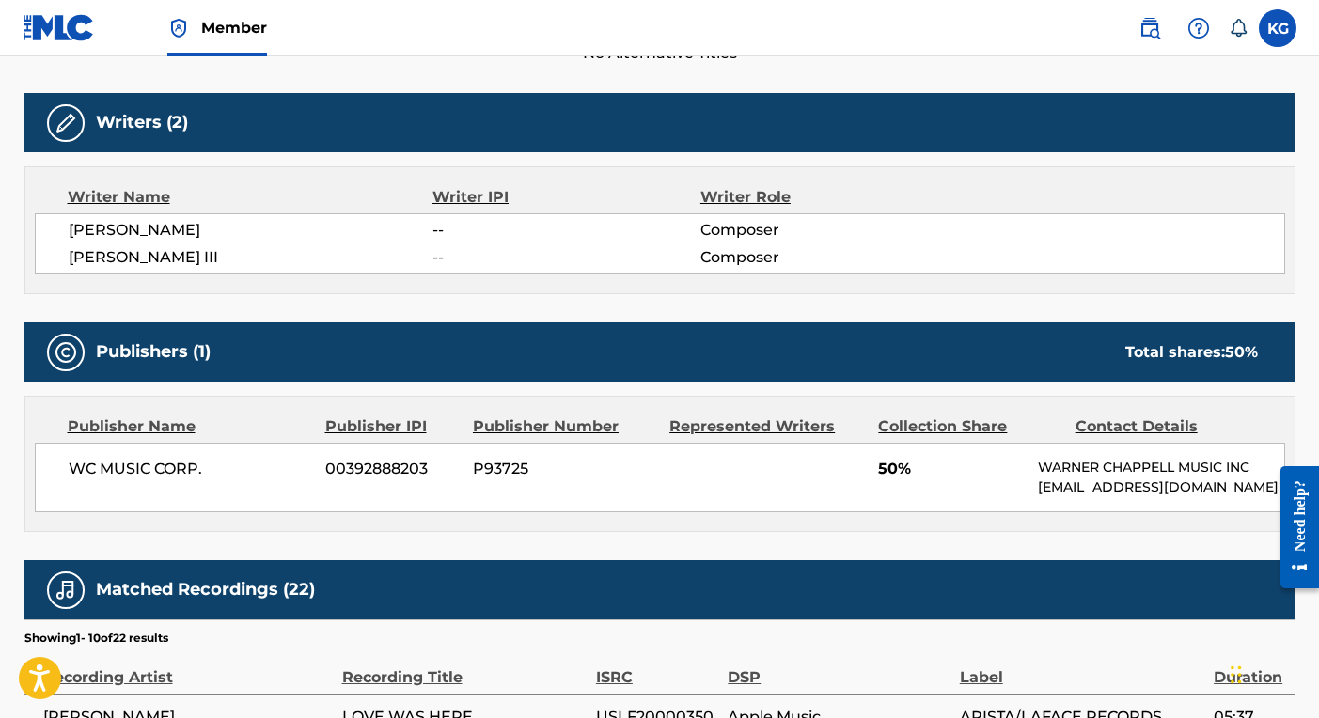
scroll to position [576, 0]
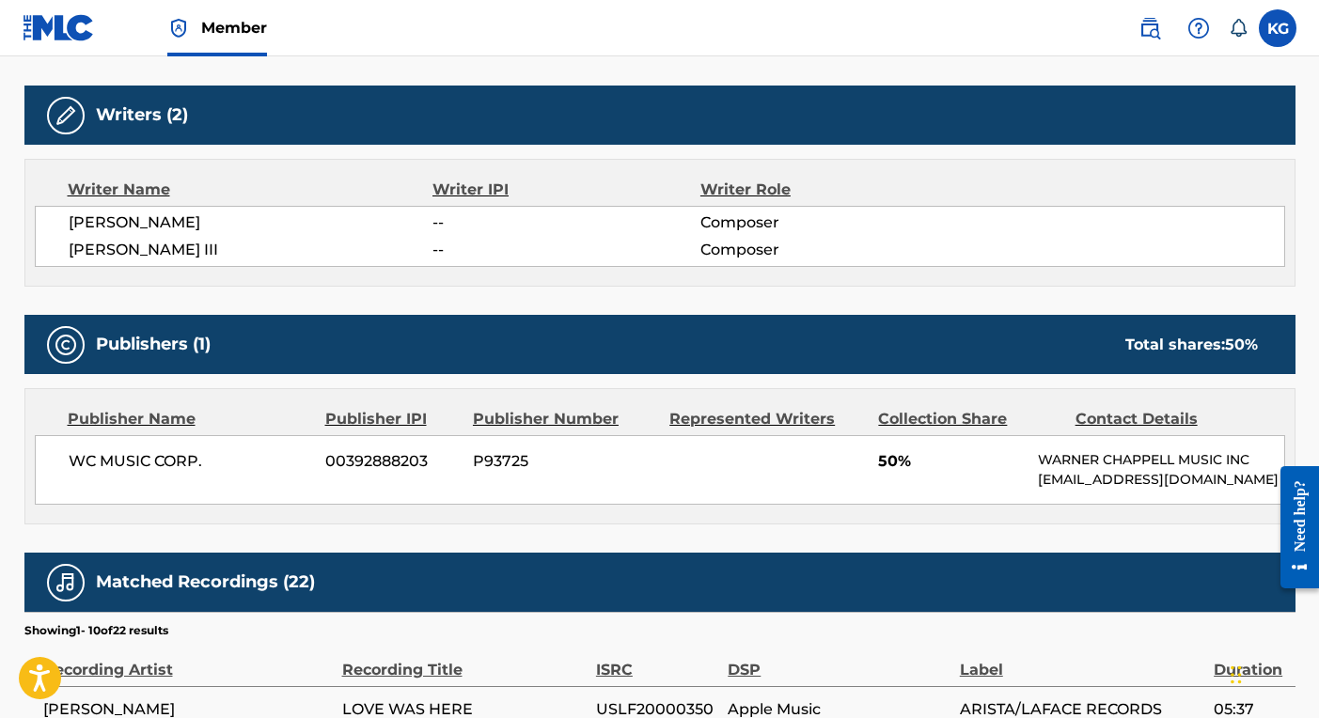
click at [1128, 448] on div "WC MUSIC CORP. 00392888203 P93725 50% [PERSON_NAME] MUSIC INC [EMAIL_ADDRESS][D…" at bounding box center [660, 470] width 1251 height 70
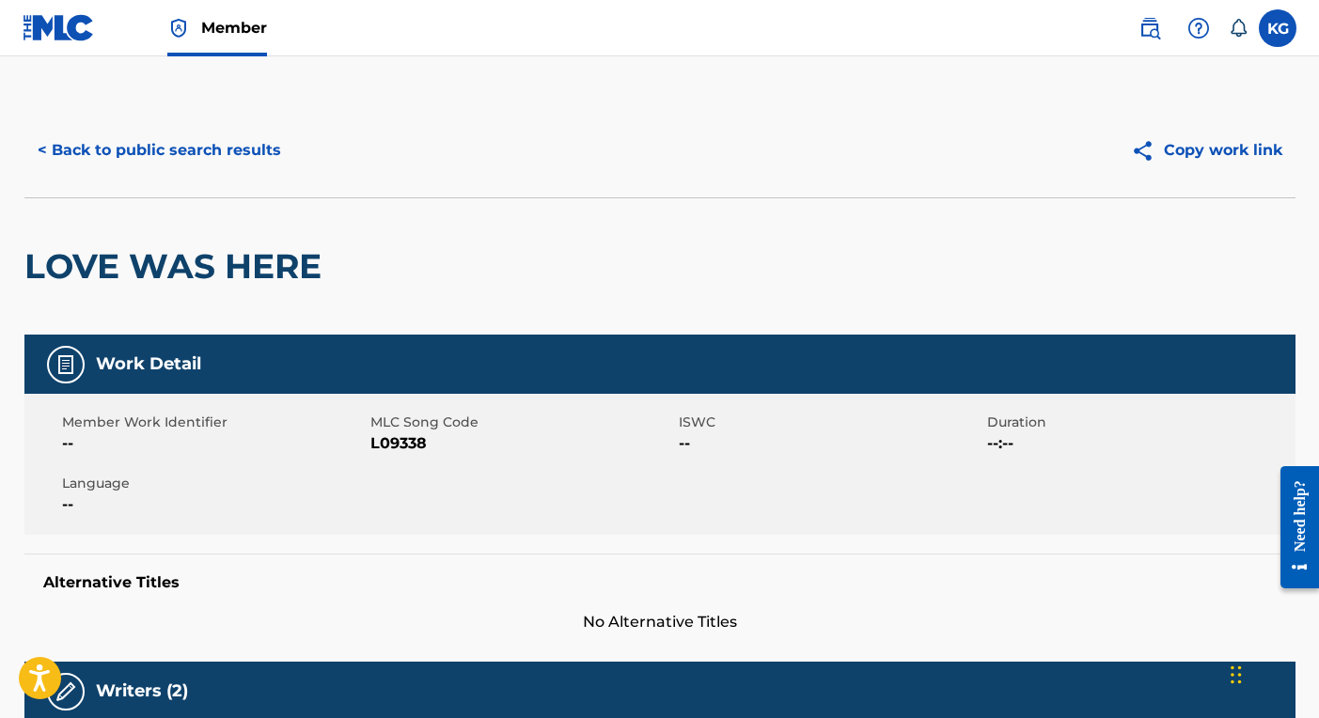
scroll to position [0, 0]
click at [69, 365] on img at bounding box center [66, 365] width 23 height 23
click at [99, 142] on button "< Back to public search results" at bounding box center [159, 150] width 270 height 47
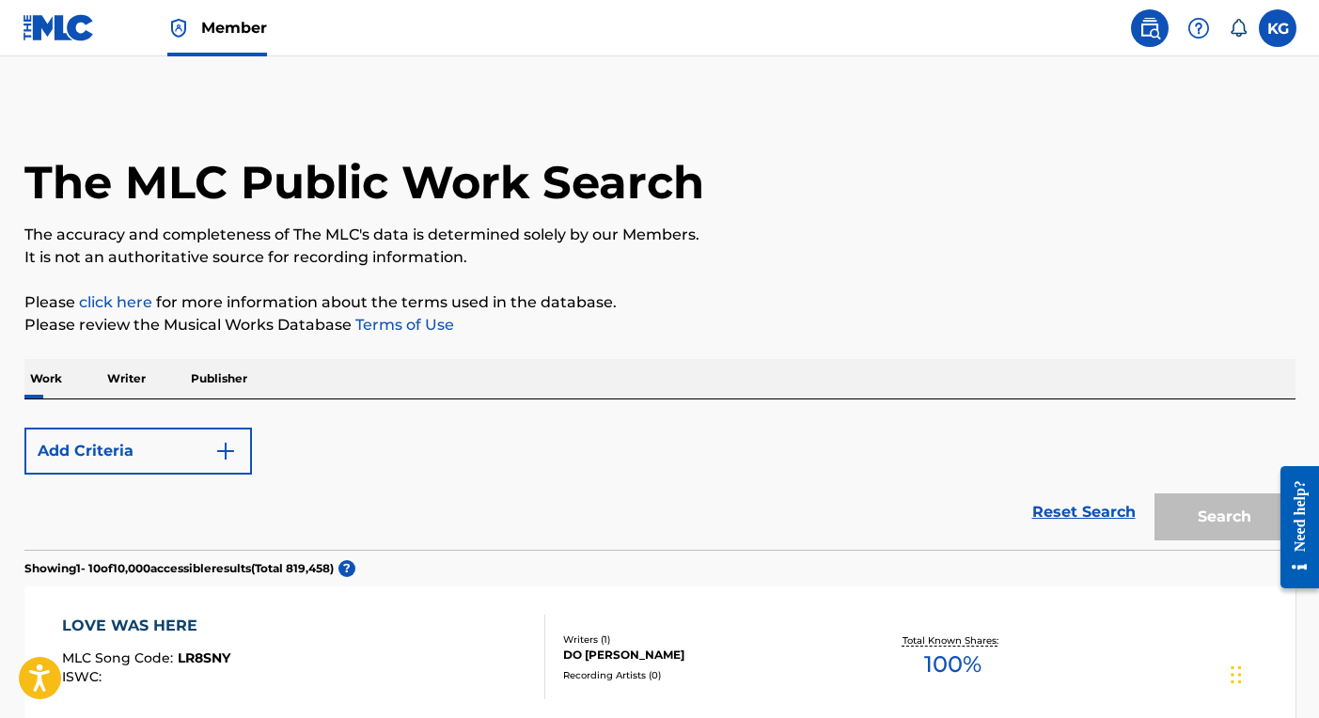
scroll to position [951, 0]
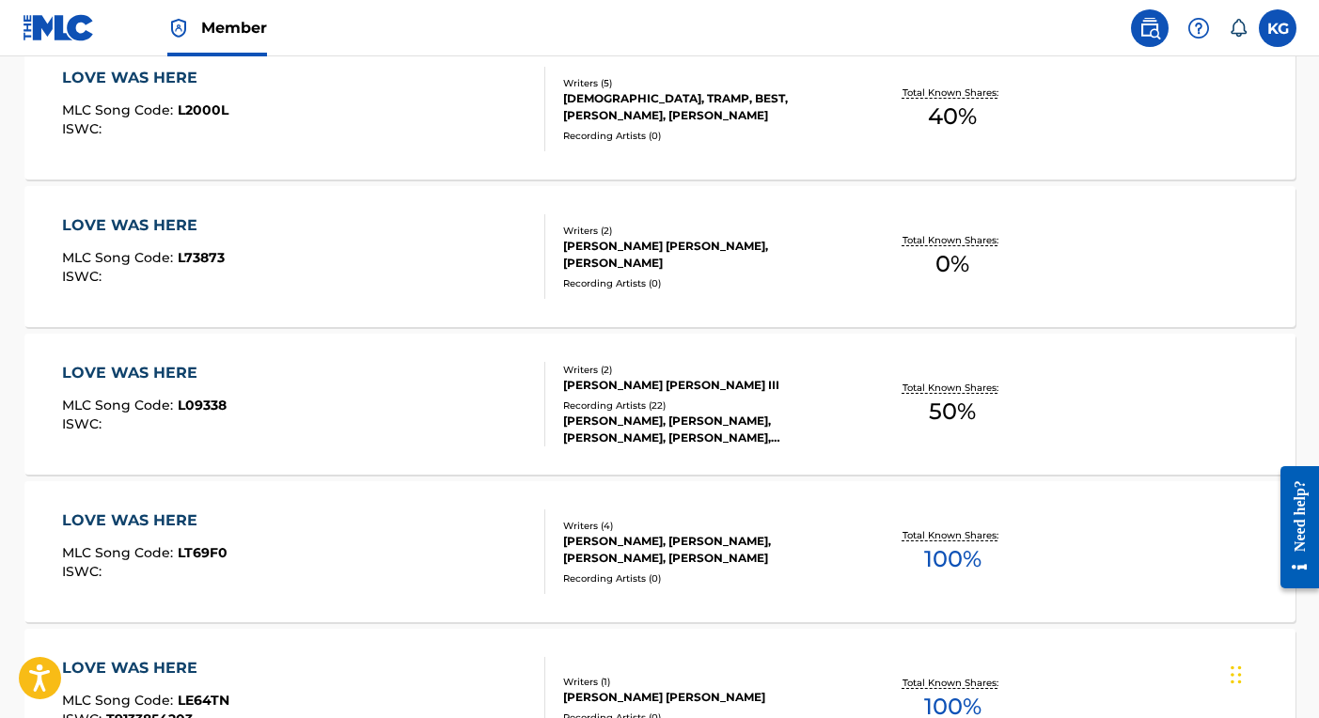
click at [92, 138] on div "LOVE WAS HERE MLC Song Code : L2000L ISWC :" at bounding box center [145, 109] width 166 height 85
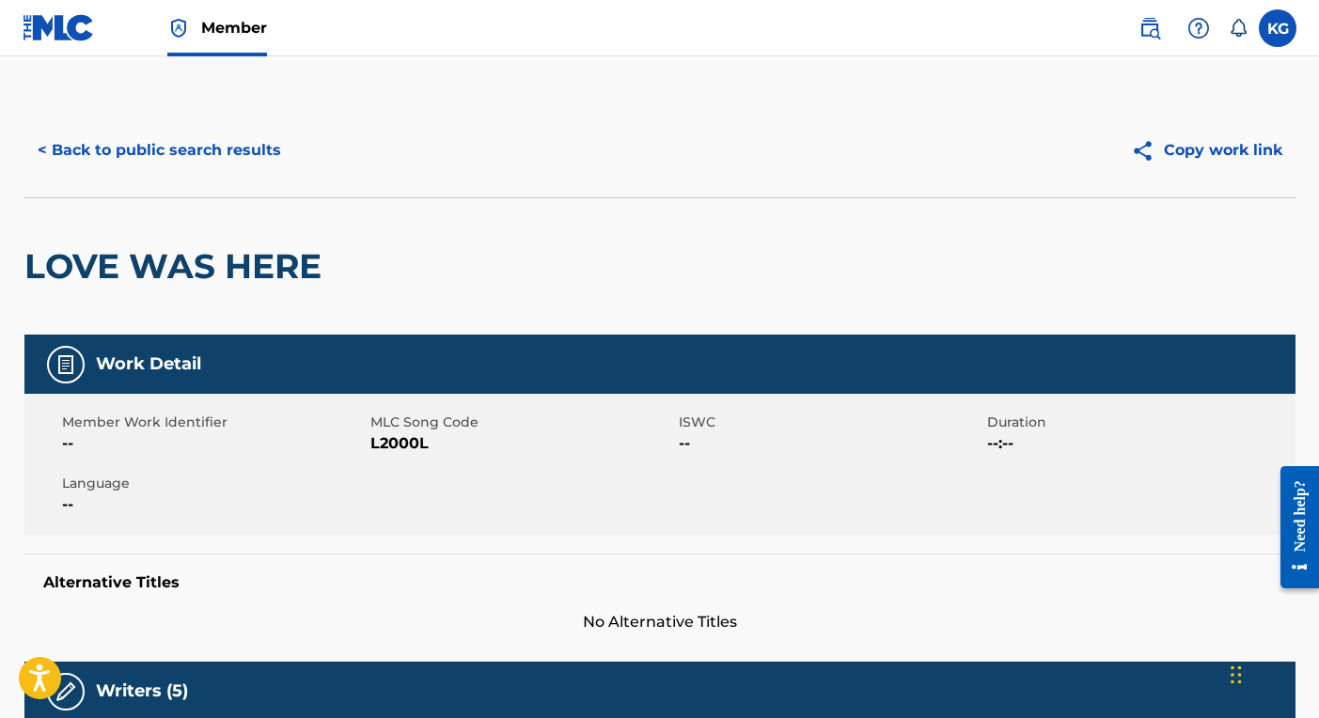
click at [102, 156] on button "< Back to public search results" at bounding box center [159, 150] width 270 height 47
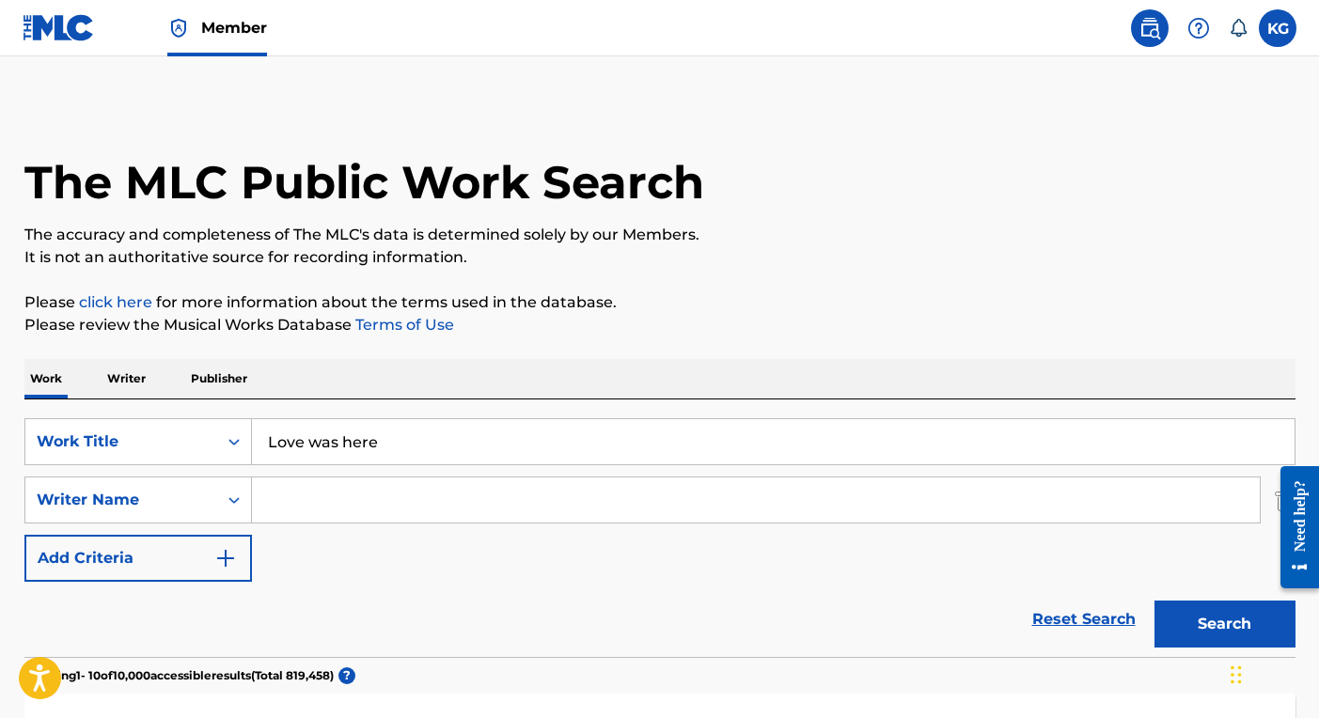
click at [405, 445] on input "Love was here" at bounding box center [773, 441] width 1043 height 45
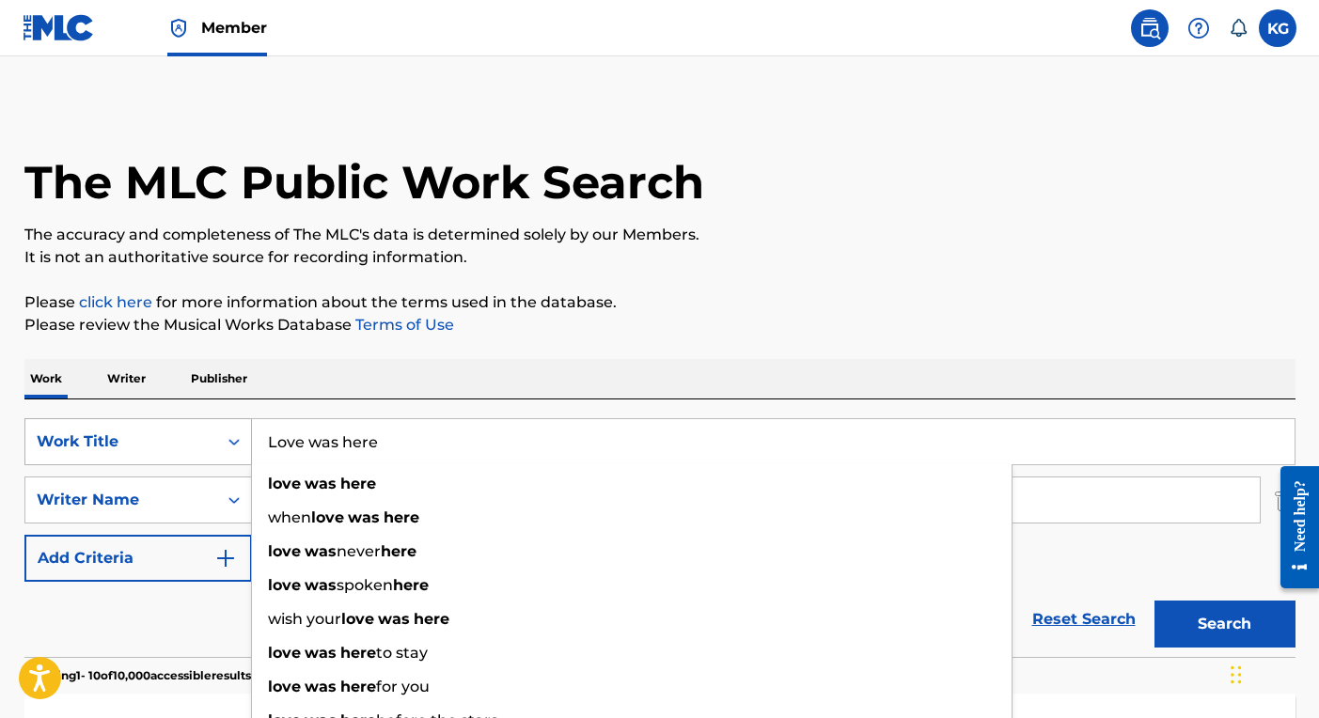
drag, startPoint x: 406, startPoint y: 445, endPoint x: 217, endPoint y: 425, distance: 190.0
click at [217, 425] on div "SearchWithCriteria727da674-932d-43b4-91b6-a3555689354e Work Title Love was here…" at bounding box center [659, 441] width 1271 height 47
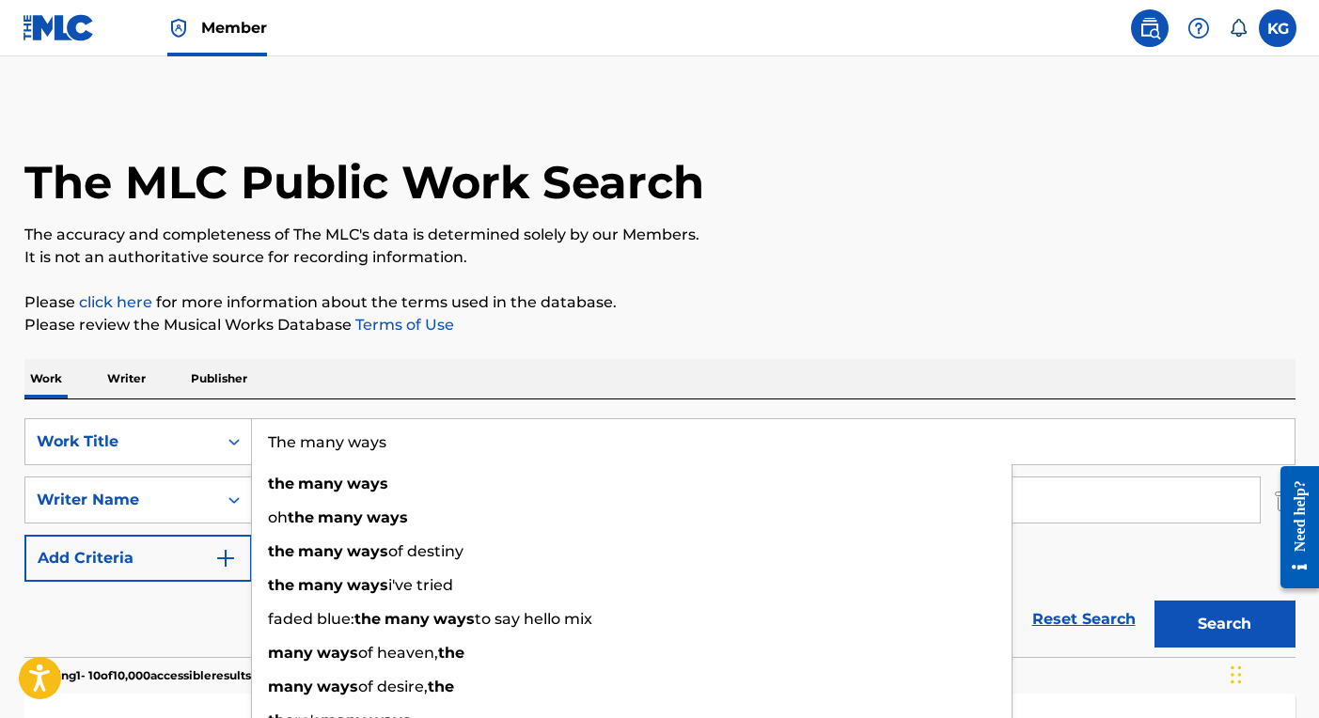
type input "The many ways"
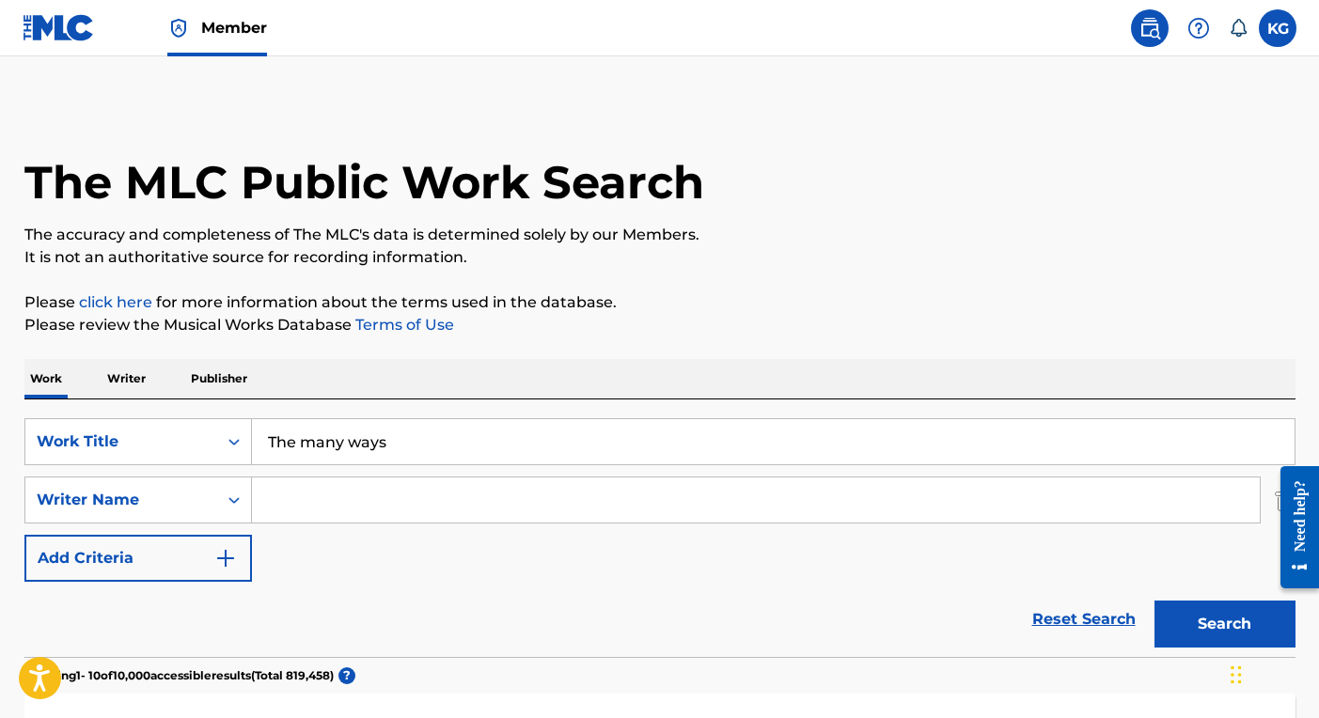
click at [1210, 625] on button "Search" at bounding box center [1225, 624] width 141 height 47
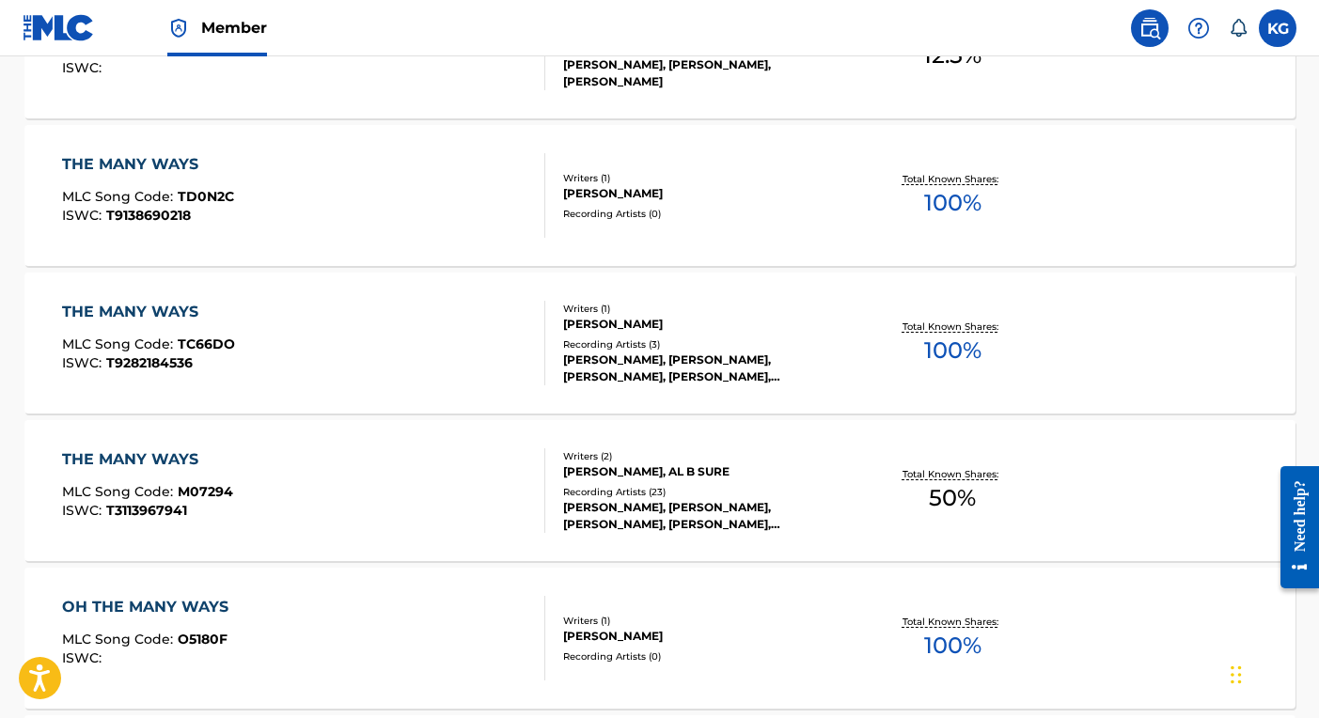
scroll to position [709, 0]
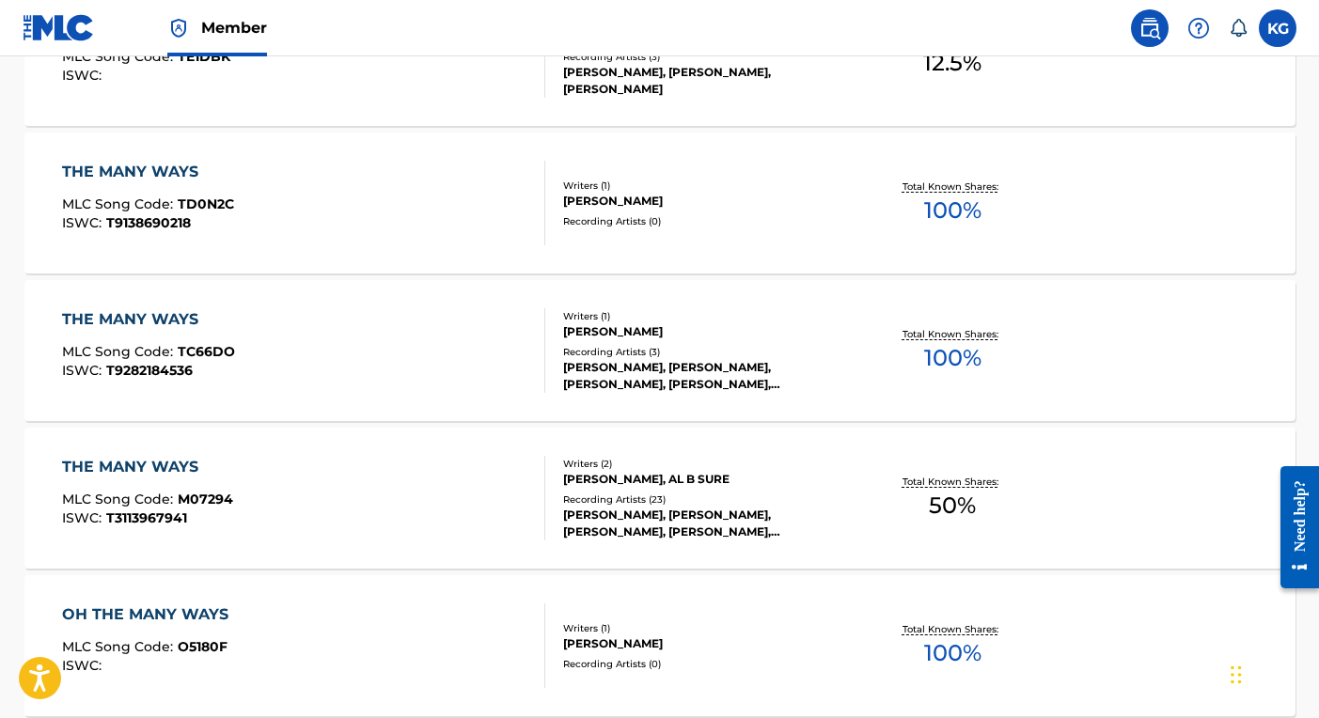
click at [639, 488] on div "[PERSON_NAME], AL B SURE" at bounding box center [705, 479] width 284 height 17
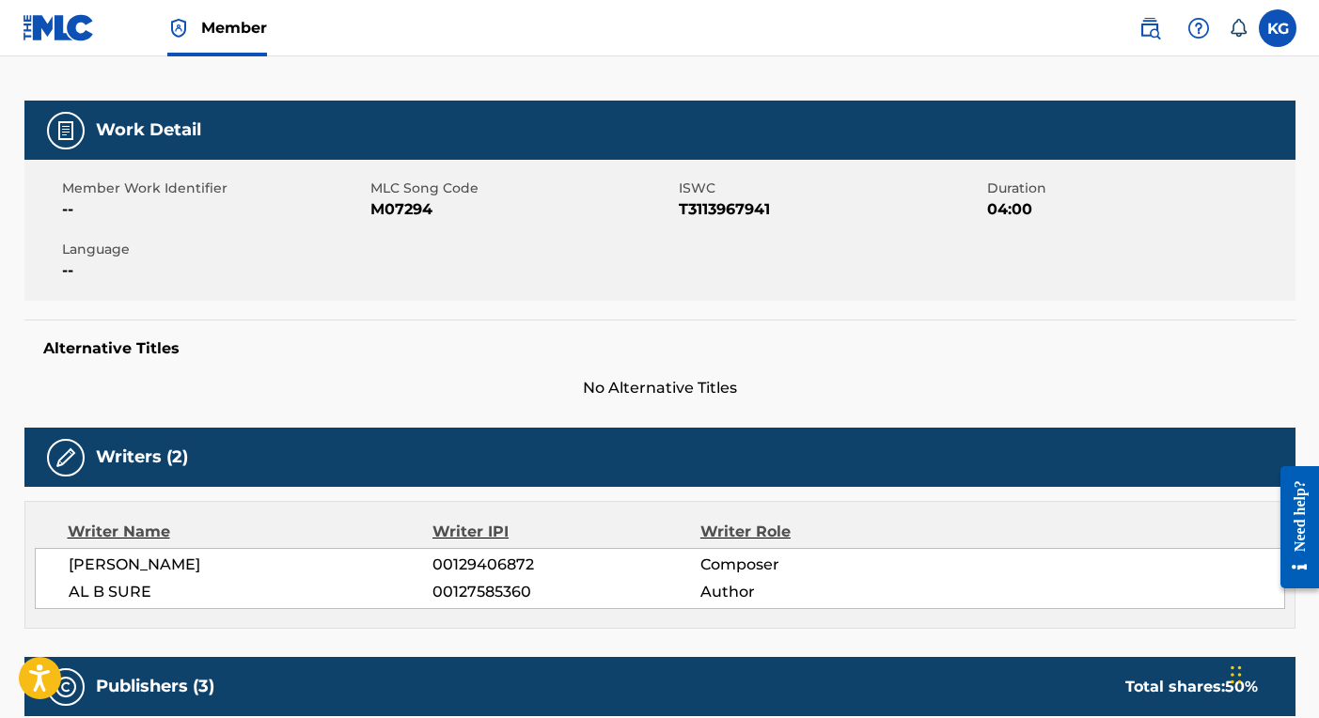
scroll to position [210, 0]
